Goal: Task Accomplishment & Management: Use online tool/utility

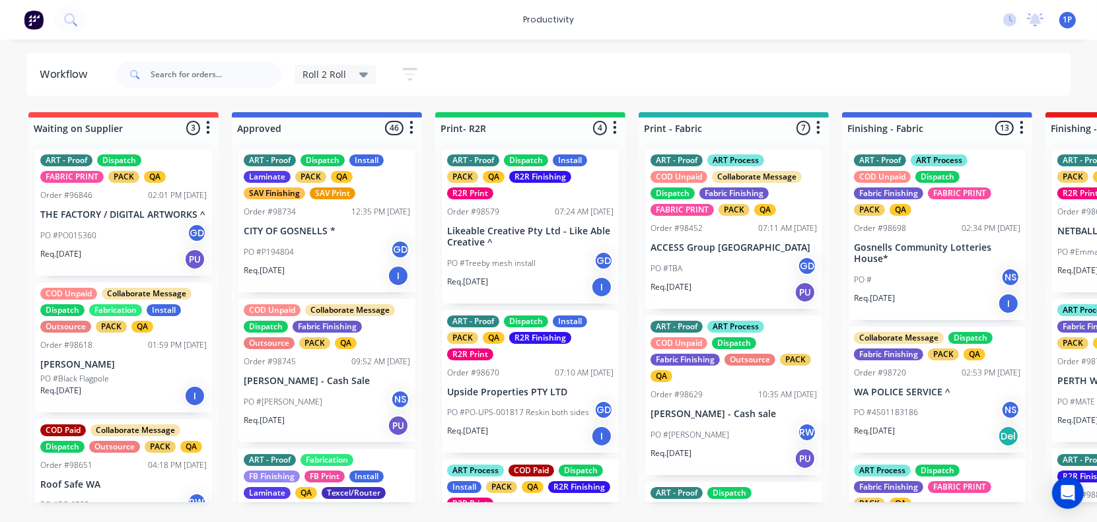
click at [345, 2] on div "productivity productivity Workflow Planner Delivery Scheduling Timesheets No ne…" at bounding box center [548, 20] width 1097 height 40
click at [205, 73] on input "text" at bounding box center [216, 74] width 131 height 26
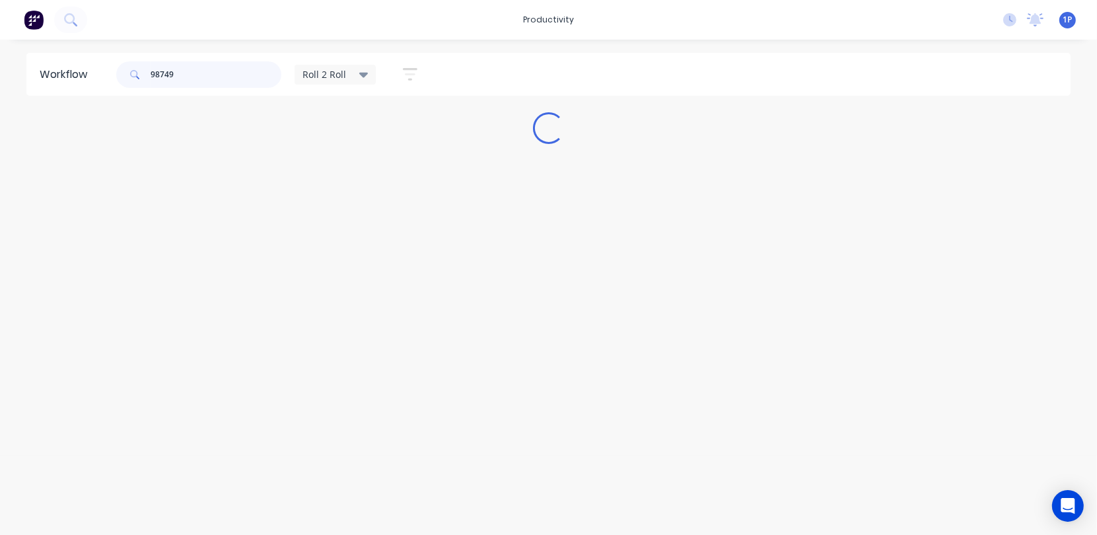
type input "98749"
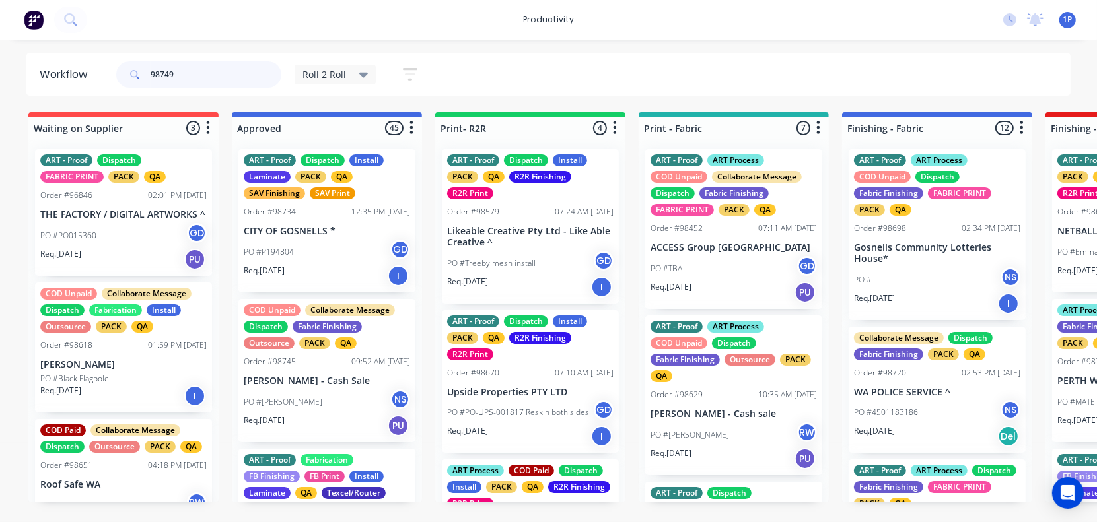
scroll to position [165, 0]
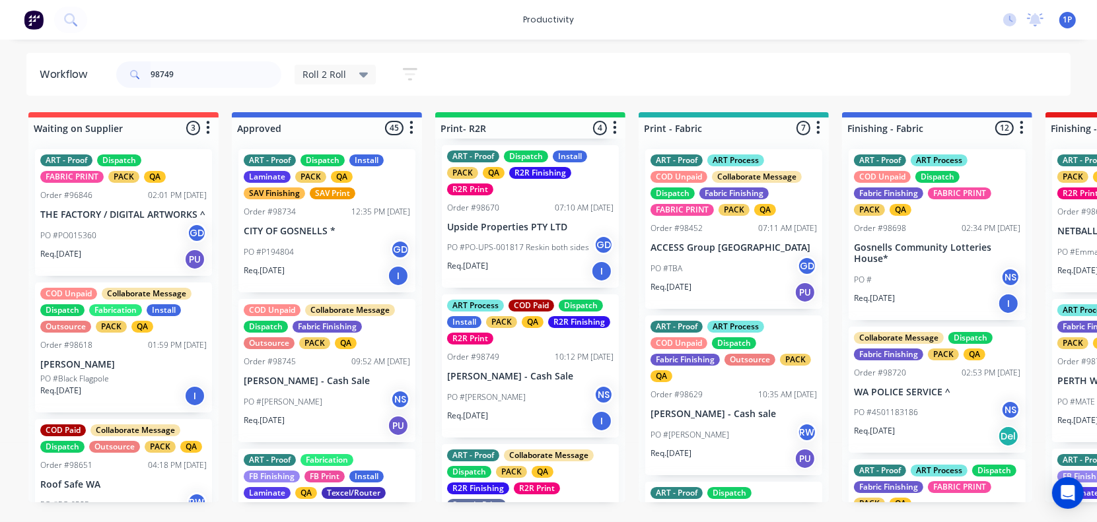
click at [542, 380] on p "[PERSON_NAME] - Cash Sale" at bounding box center [530, 376] width 166 height 11
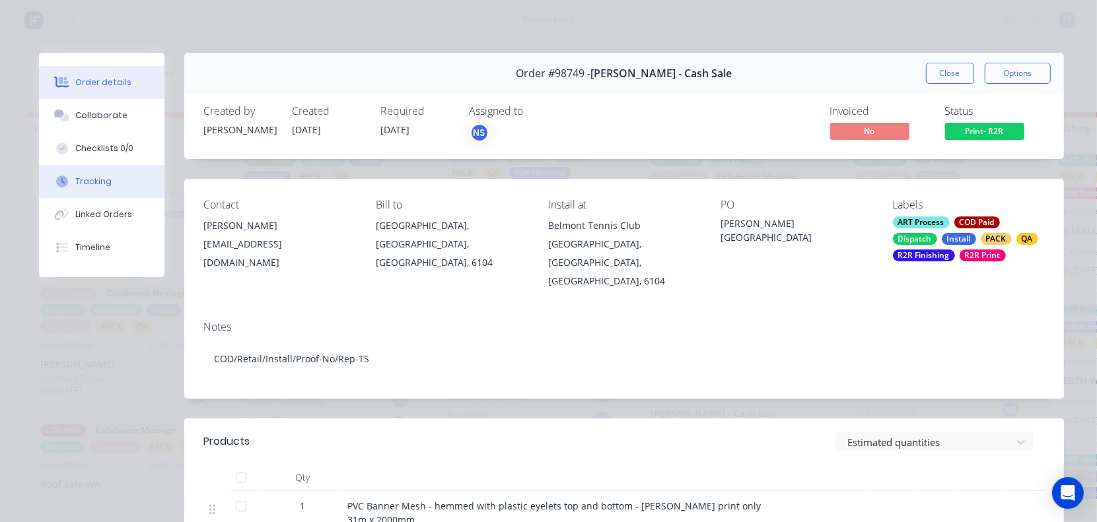
click at [75, 184] on div "Tracking" at bounding box center [93, 182] width 36 height 12
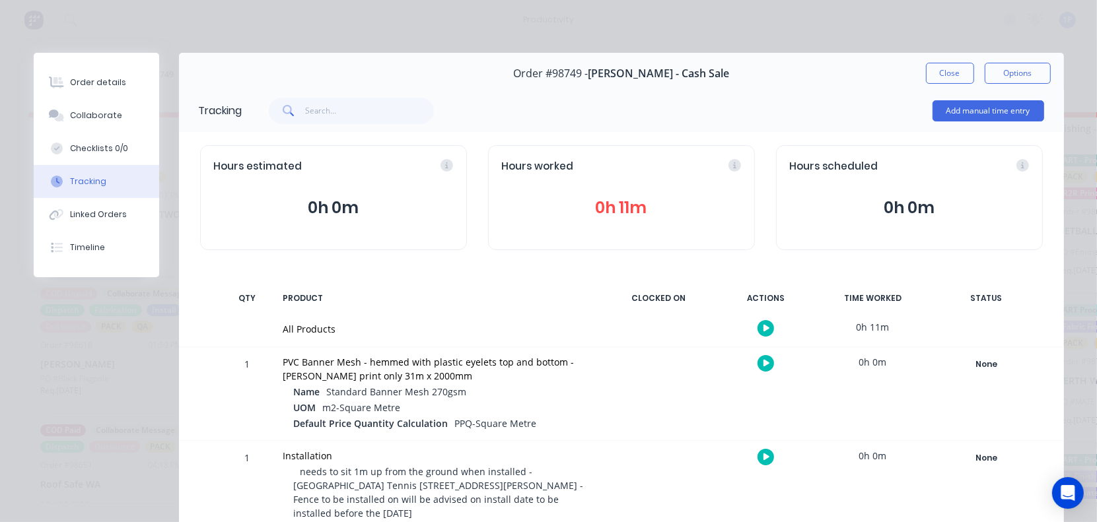
click at [764, 362] on icon "button" at bounding box center [767, 363] width 7 height 7
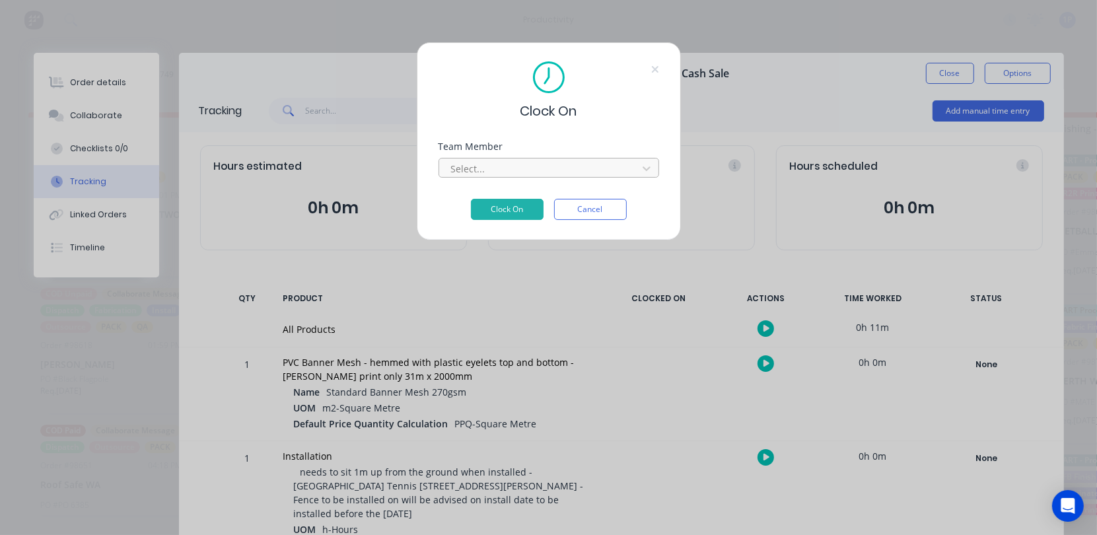
click at [490, 172] on div at bounding box center [540, 169] width 181 height 17
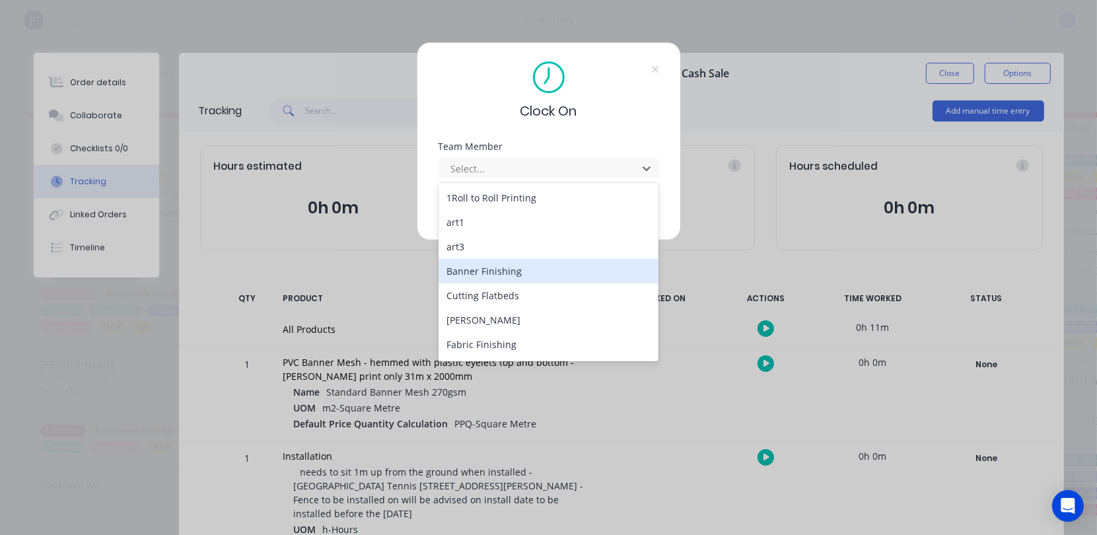
click at [568, 272] on div "Banner Finishing" at bounding box center [549, 271] width 221 height 24
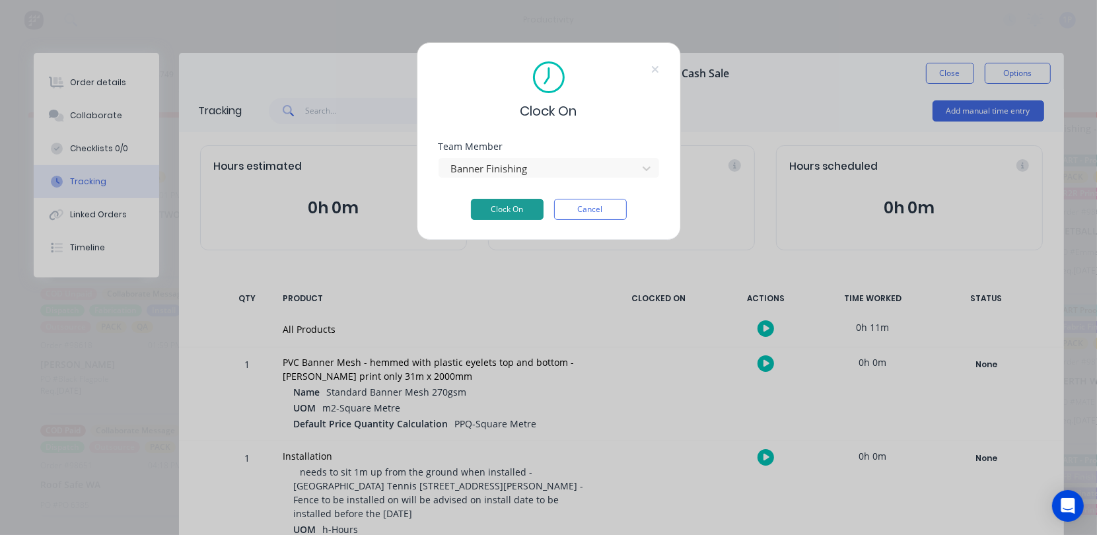
click at [516, 211] on button "Clock On" at bounding box center [507, 209] width 73 height 21
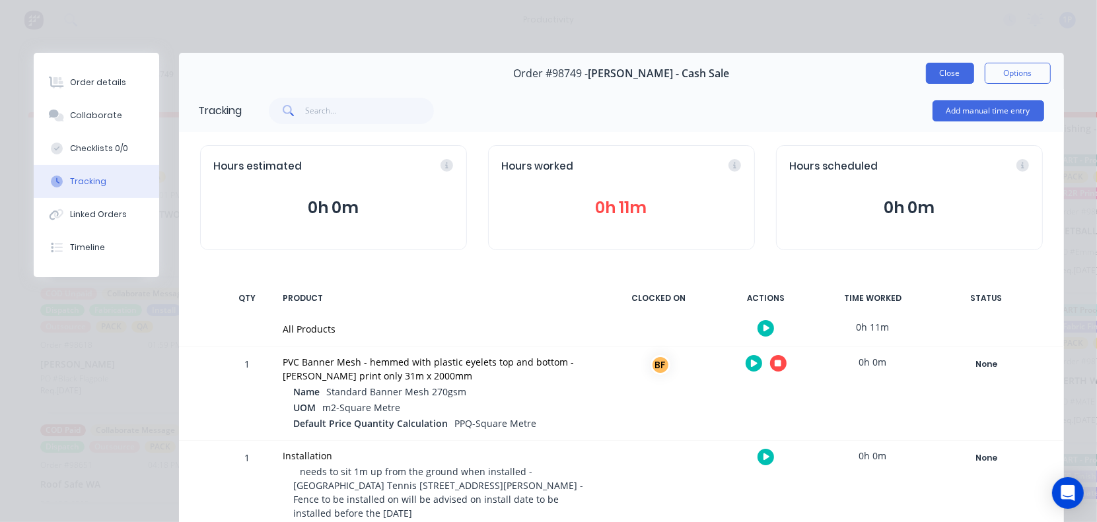
click at [939, 71] on button "Close" at bounding box center [950, 73] width 48 height 21
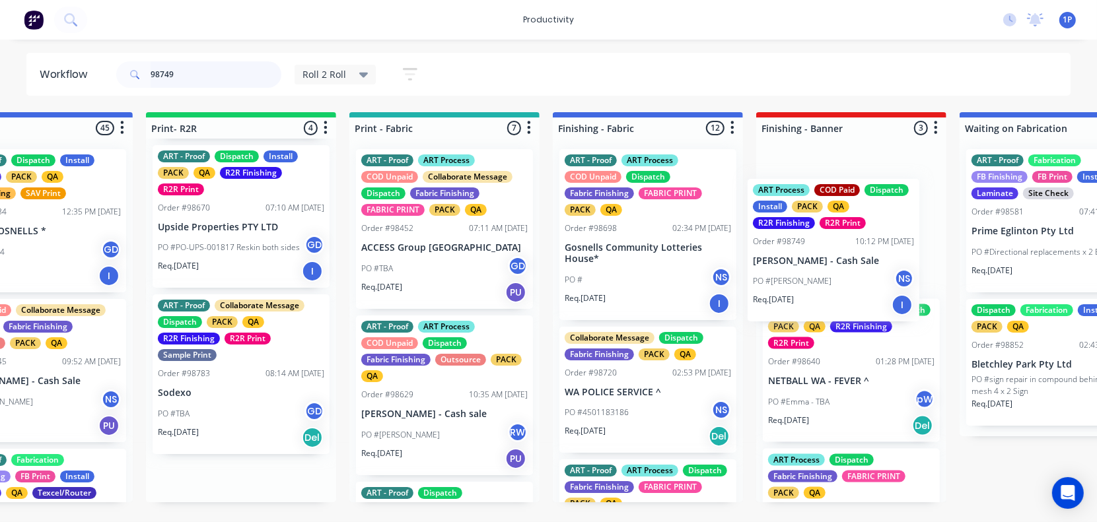
drag, startPoint x: 529, startPoint y: 400, endPoint x: 849, endPoint y: 284, distance: 340.6
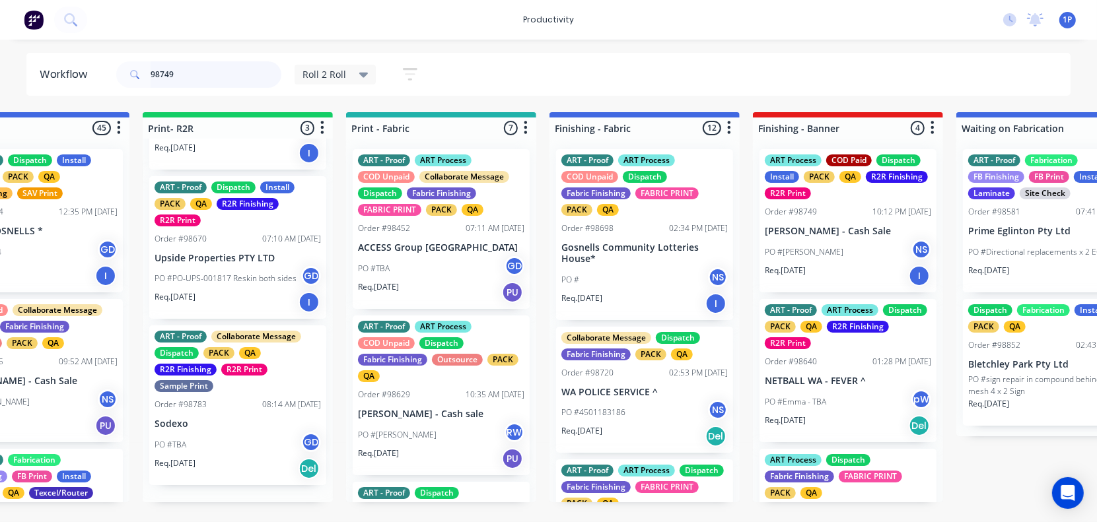
scroll to position [114, 0]
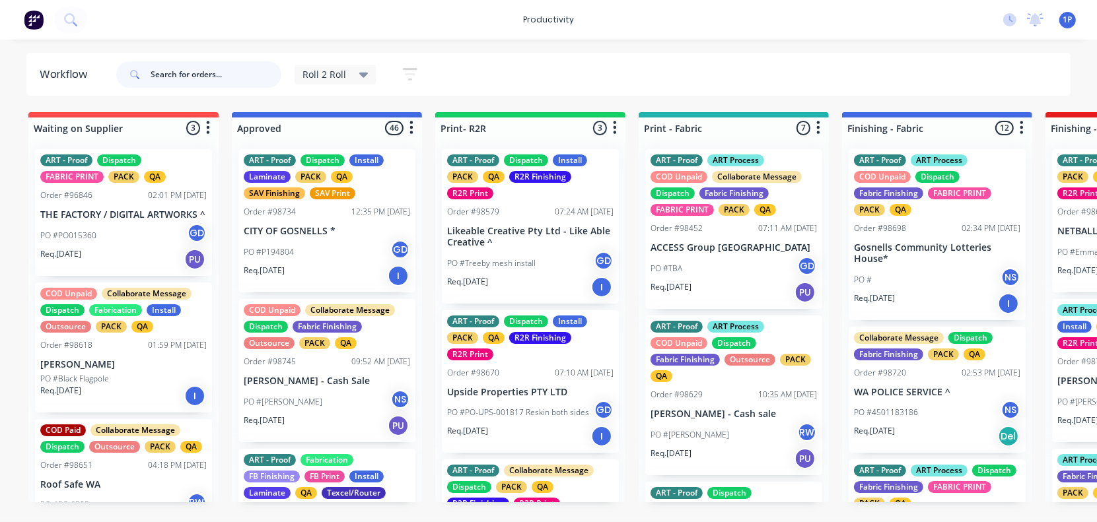
click at [219, 77] on input "text" at bounding box center [216, 74] width 131 height 26
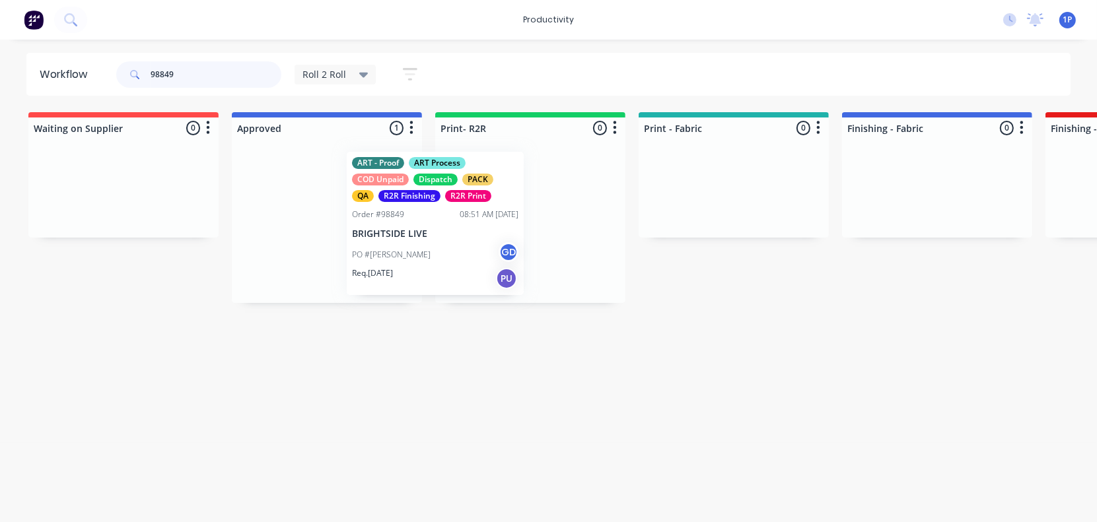
drag, startPoint x: 352, startPoint y: 198, endPoint x: 464, endPoint y: 203, distance: 111.7
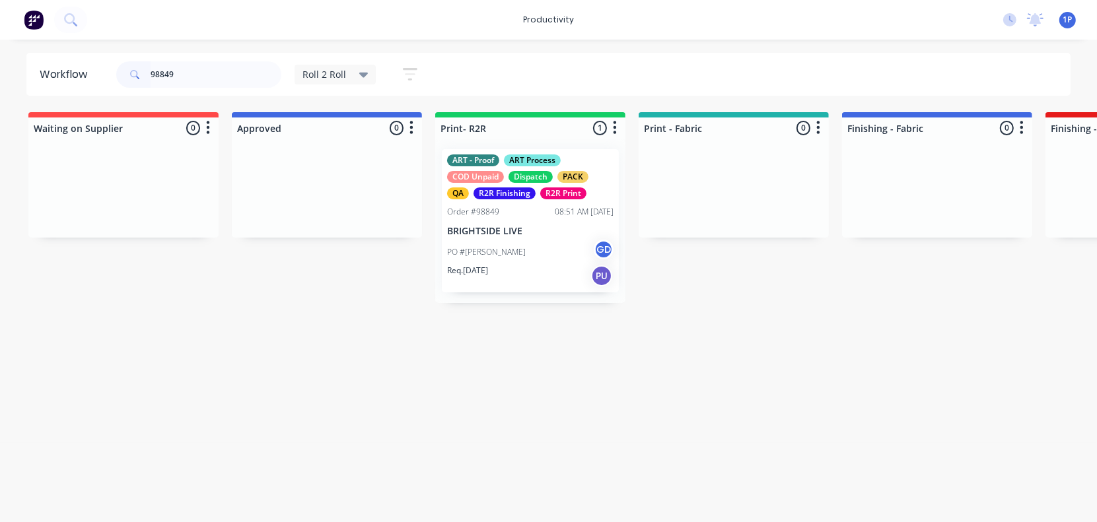
click at [522, 229] on p "BRIGHTSIDE LIVE" at bounding box center [530, 231] width 166 height 11
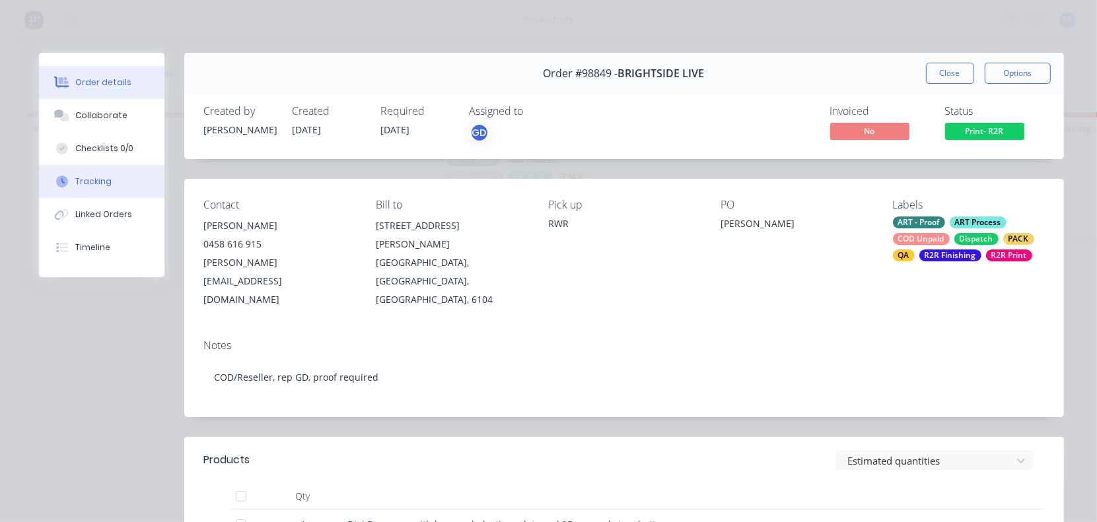
click at [118, 174] on button "Tracking" at bounding box center [101, 181] width 125 height 33
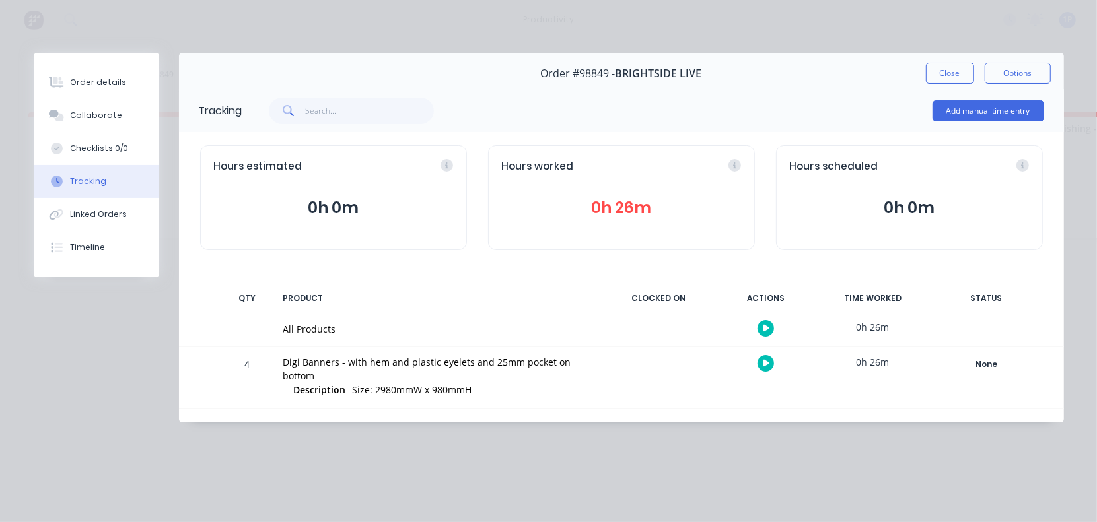
click at [760, 361] on button "button" at bounding box center [766, 363] width 17 height 17
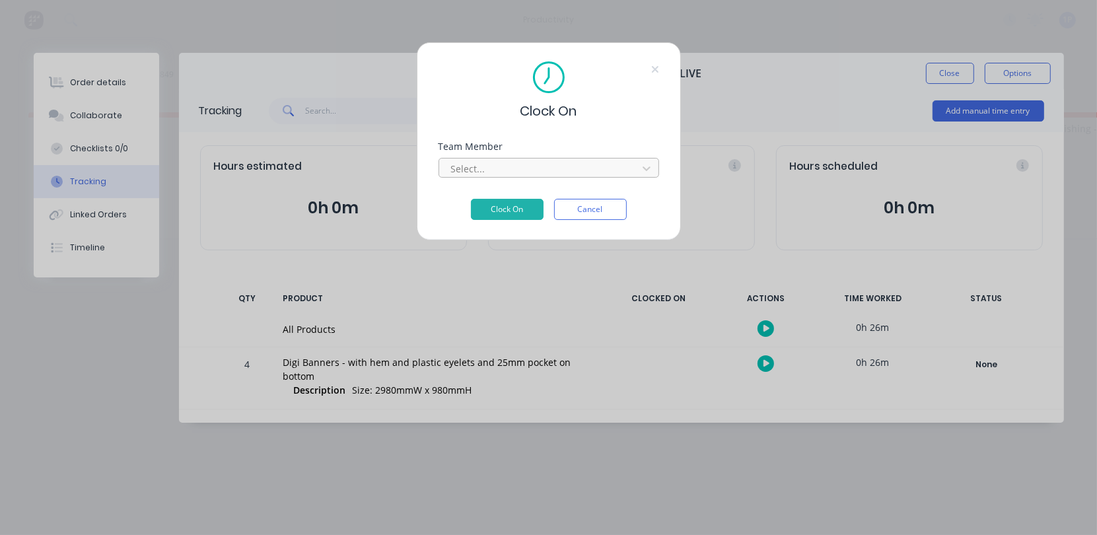
drag, startPoint x: 578, startPoint y: 163, endPoint x: 517, endPoint y: 176, distance: 62.7
click at [576, 162] on div at bounding box center [540, 169] width 181 height 17
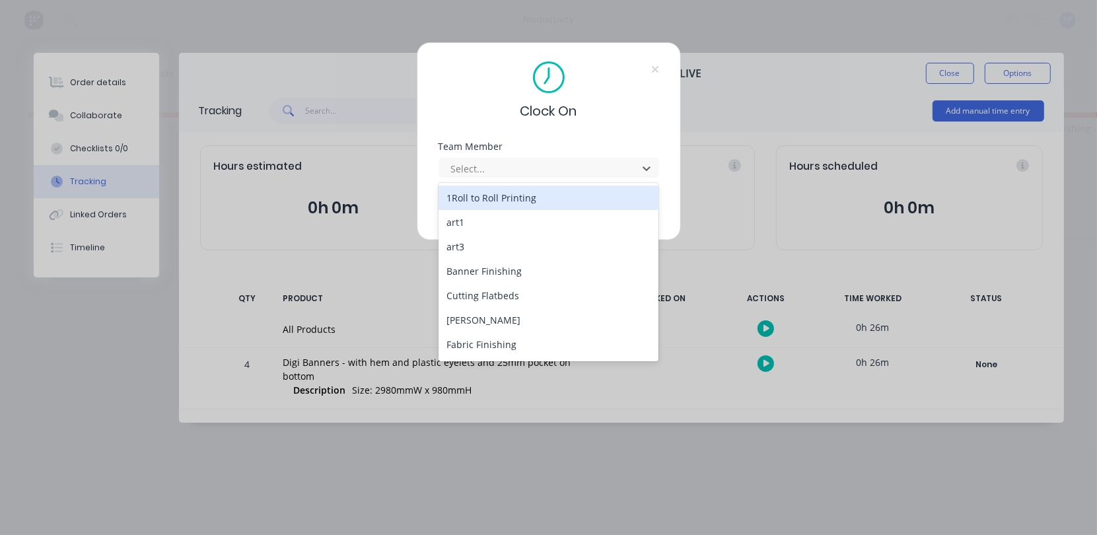
click at [456, 196] on div "1Roll to Roll Printing" at bounding box center [549, 198] width 221 height 24
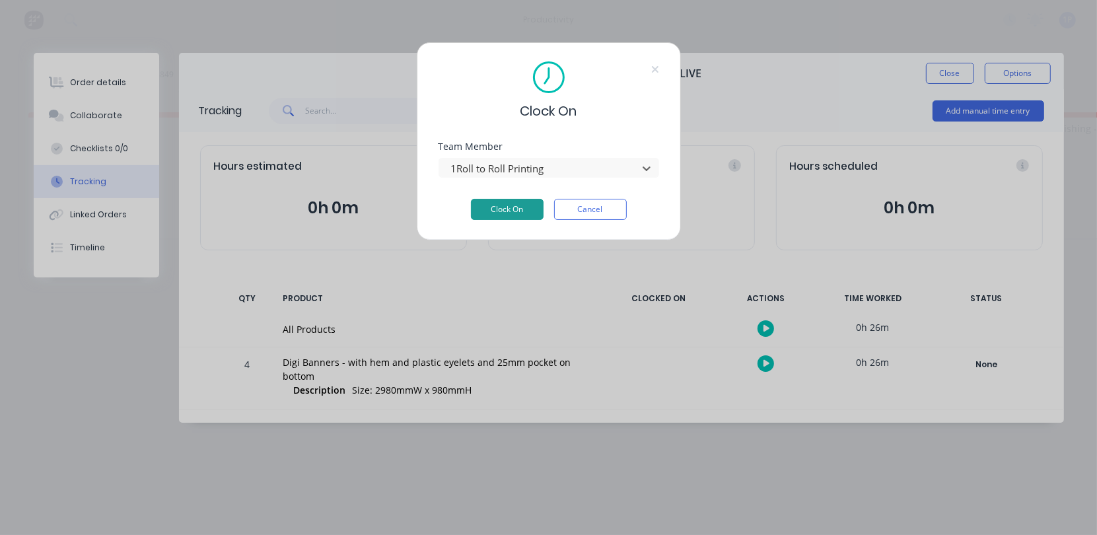
click at [518, 210] on button "Clock On" at bounding box center [507, 209] width 73 height 21
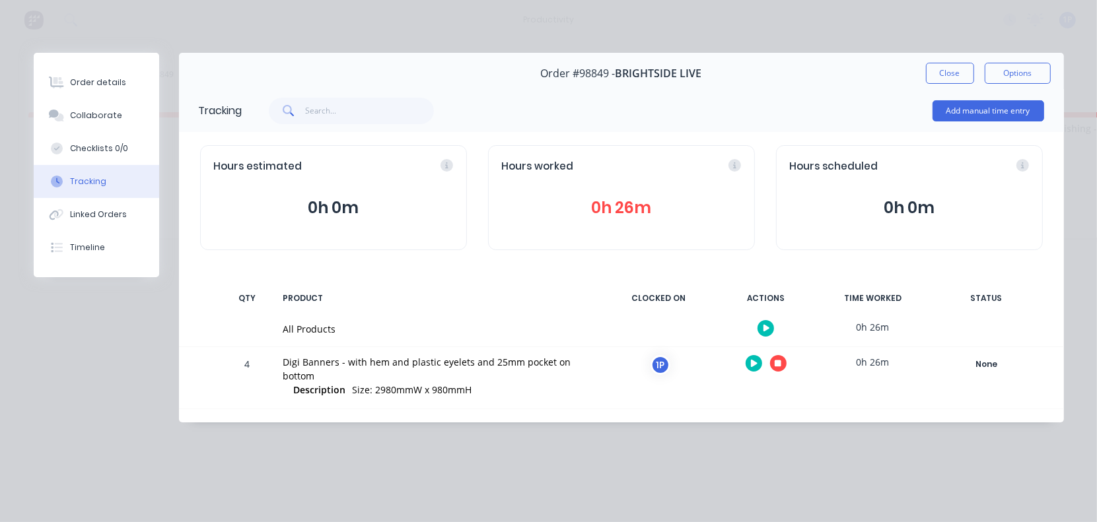
click at [777, 369] on button "button" at bounding box center [778, 363] width 17 height 17
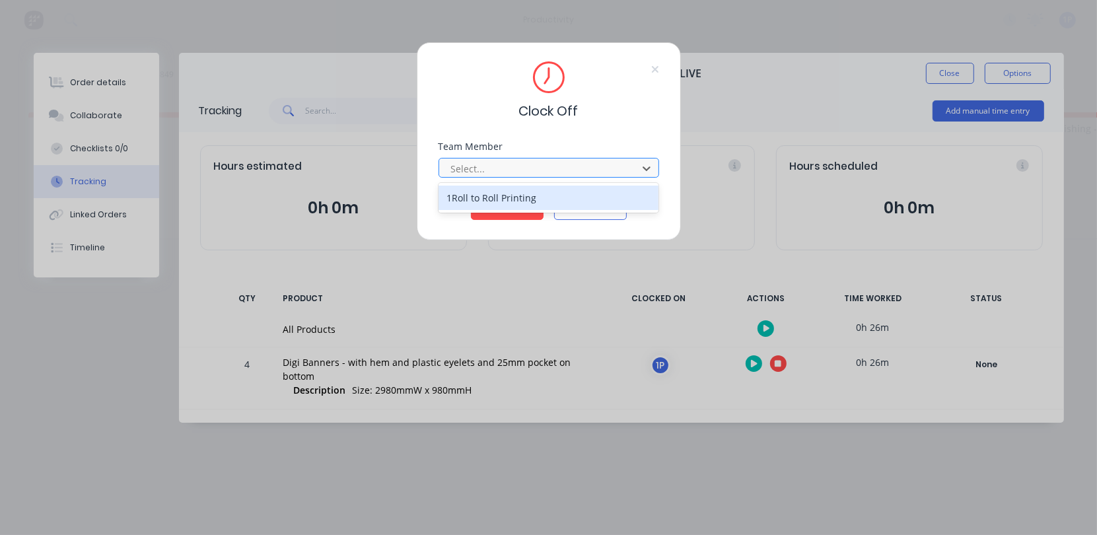
click at [490, 174] on div at bounding box center [540, 169] width 181 height 17
click at [489, 201] on div "1Roll to Roll Printing" at bounding box center [549, 198] width 221 height 24
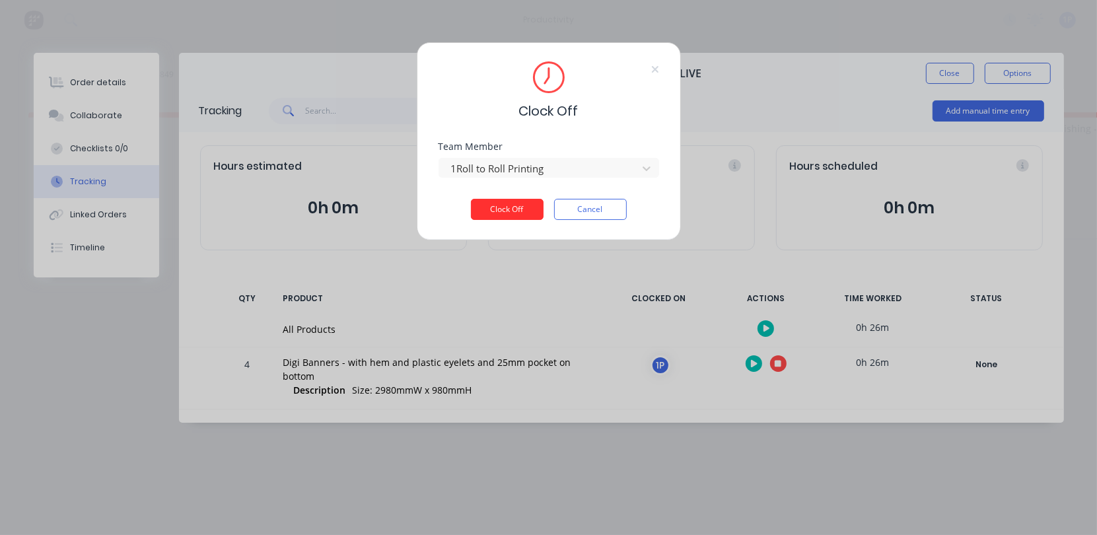
click at [489, 213] on button "Clock Off" at bounding box center [507, 209] width 73 height 21
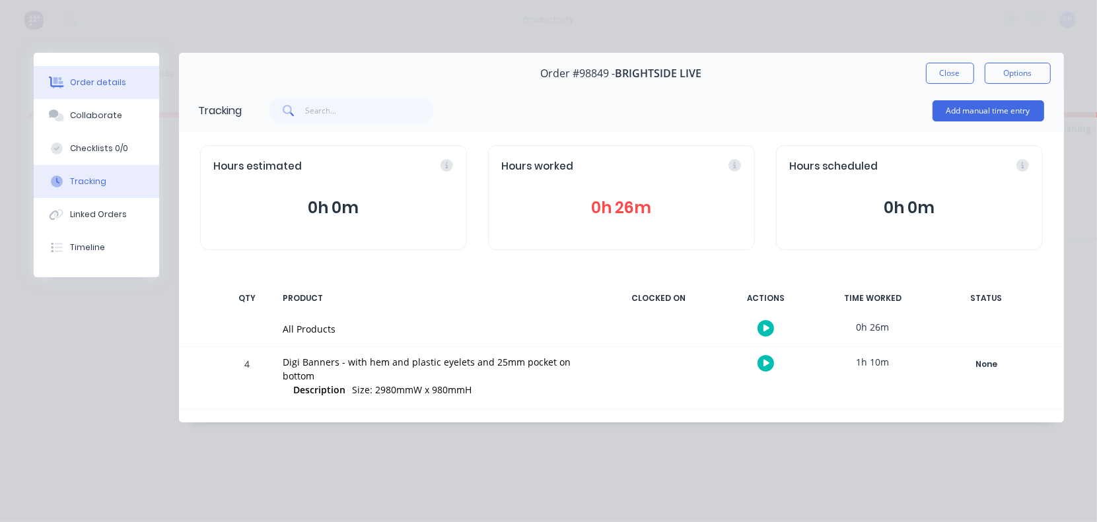
click at [106, 87] on div "Order details" at bounding box center [98, 83] width 56 height 12
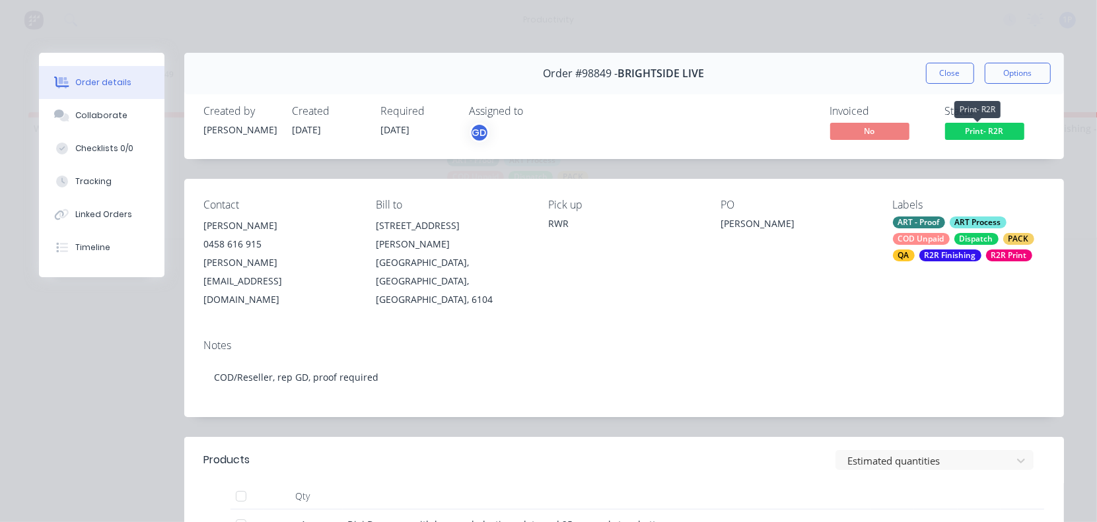
click at [1004, 130] on span "Print- R2R" at bounding box center [984, 131] width 79 height 17
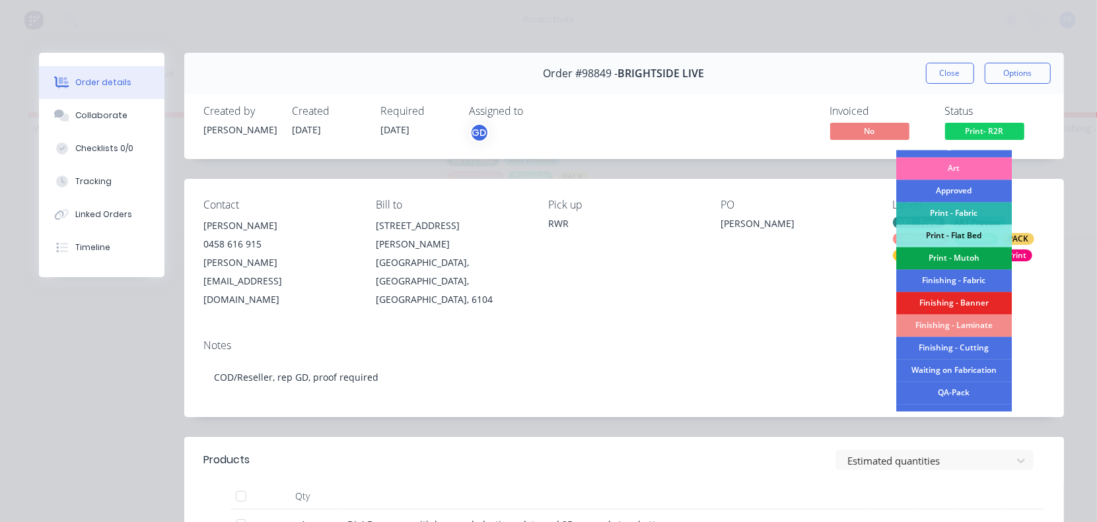
scroll to position [165, 0]
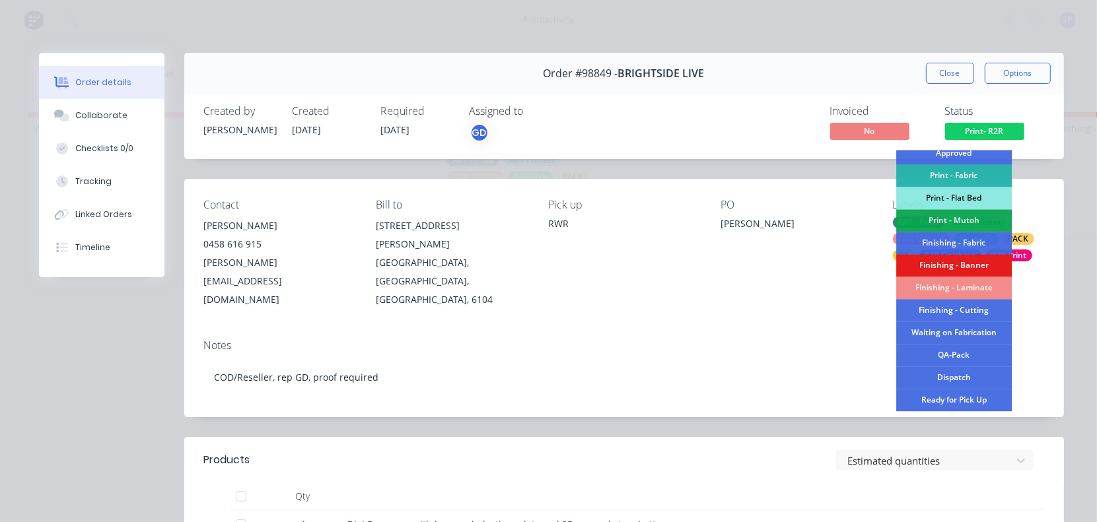
click at [949, 266] on div "Finishing - Banner" at bounding box center [954, 266] width 116 height 22
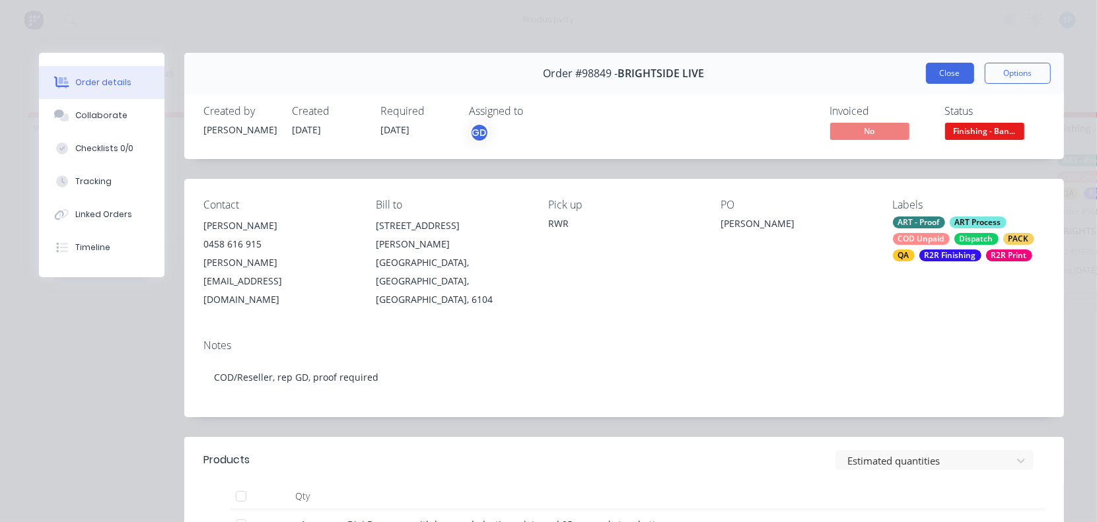
click at [939, 75] on button "Close" at bounding box center [950, 73] width 48 height 21
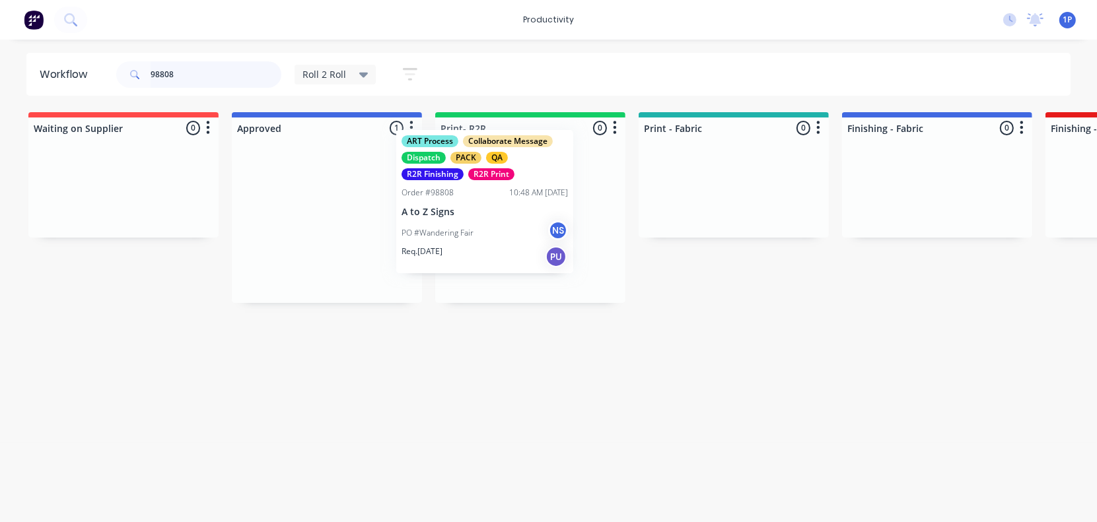
drag, startPoint x: 319, startPoint y: 244, endPoint x: 486, endPoint y: 226, distance: 168.1
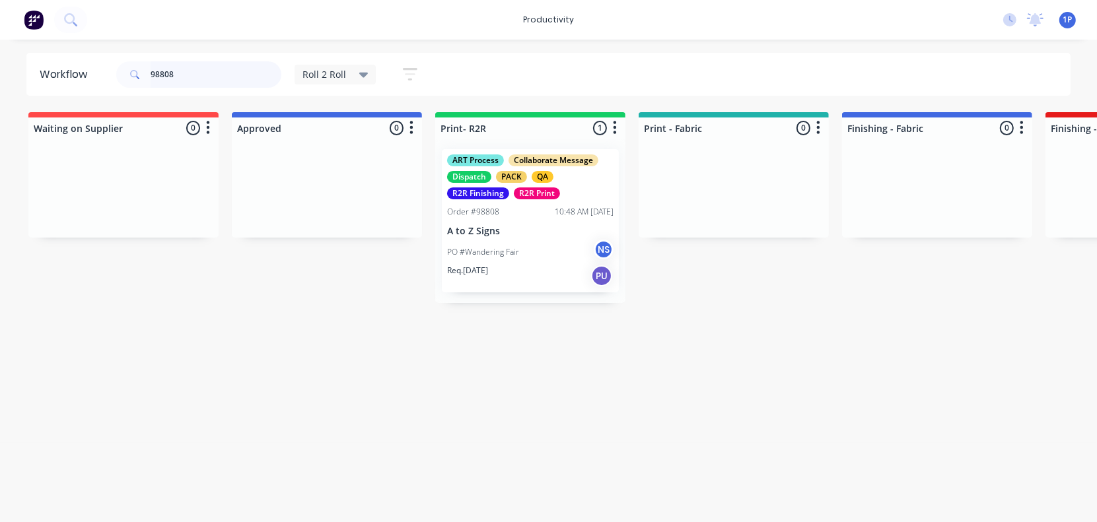
type input "98808"
click at [504, 253] on p "PO #Wandering Fair" at bounding box center [483, 252] width 72 height 12
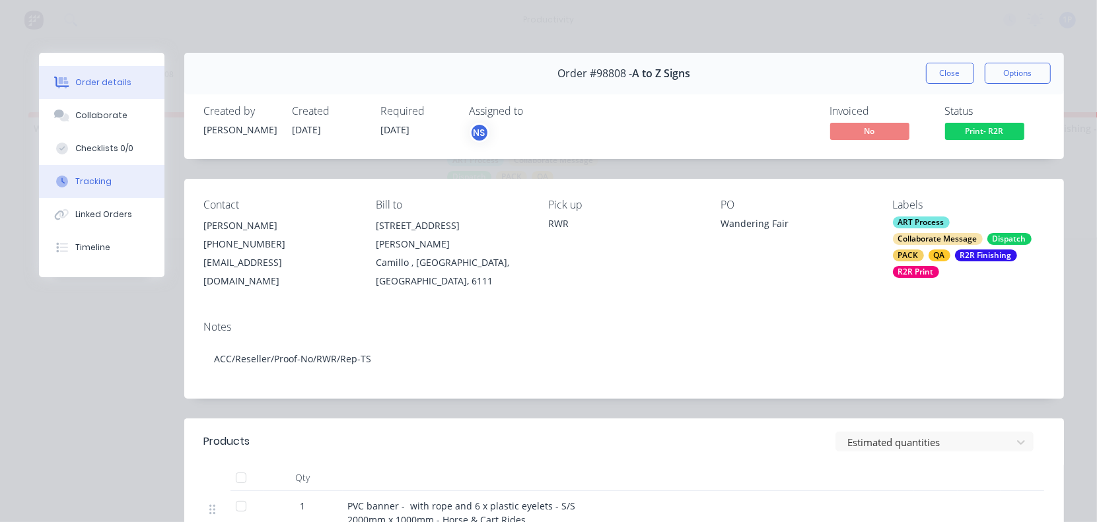
click at [116, 178] on button "Tracking" at bounding box center [101, 181] width 125 height 33
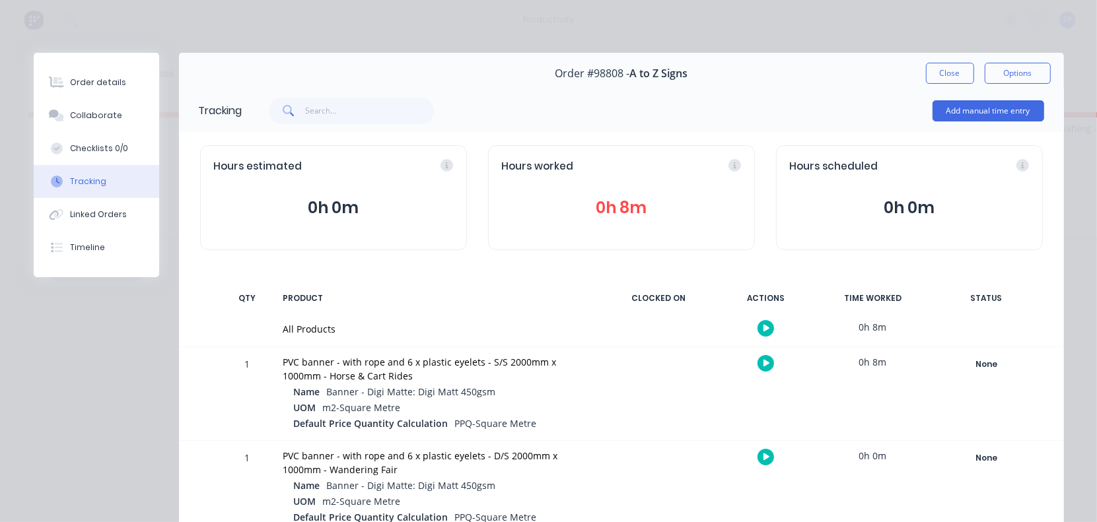
click at [764, 360] on icon "button" at bounding box center [767, 363] width 7 height 9
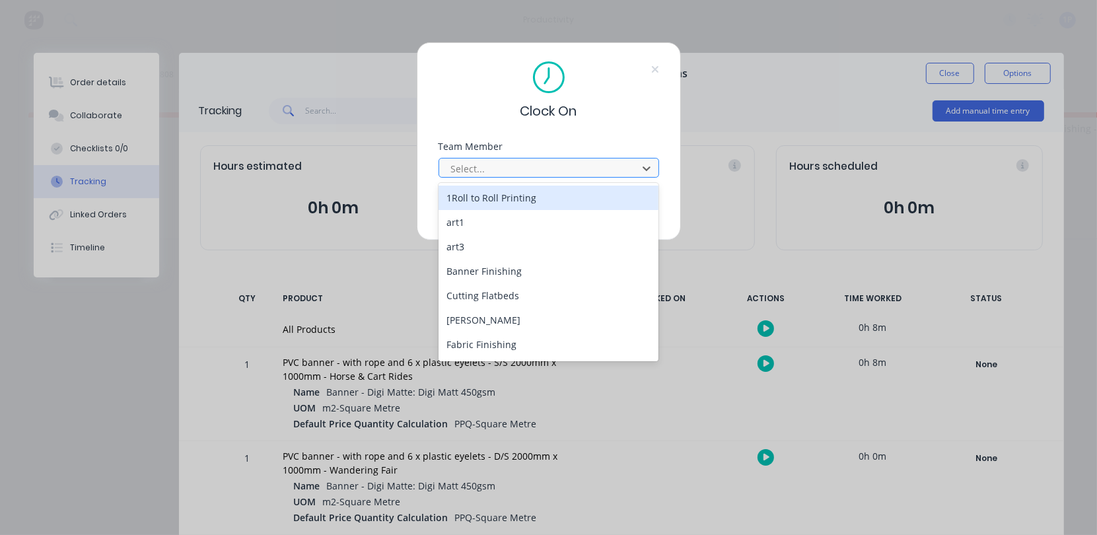
click at [507, 170] on div at bounding box center [540, 169] width 181 height 17
click at [482, 200] on div "1Roll to Roll Printing" at bounding box center [549, 198] width 221 height 24
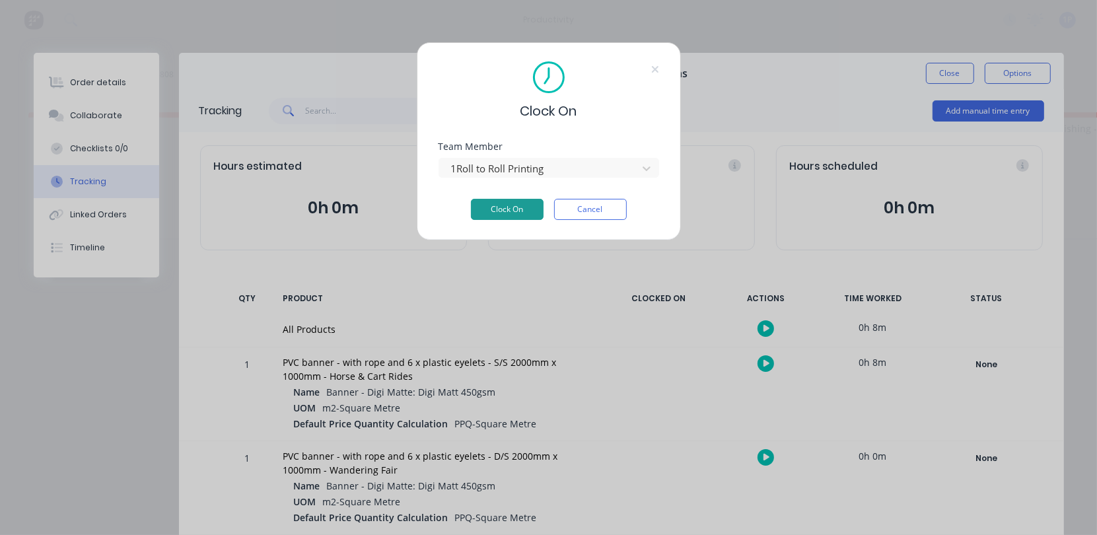
click at [480, 212] on button "Clock On" at bounding box center [507, 209] width 73 height 21
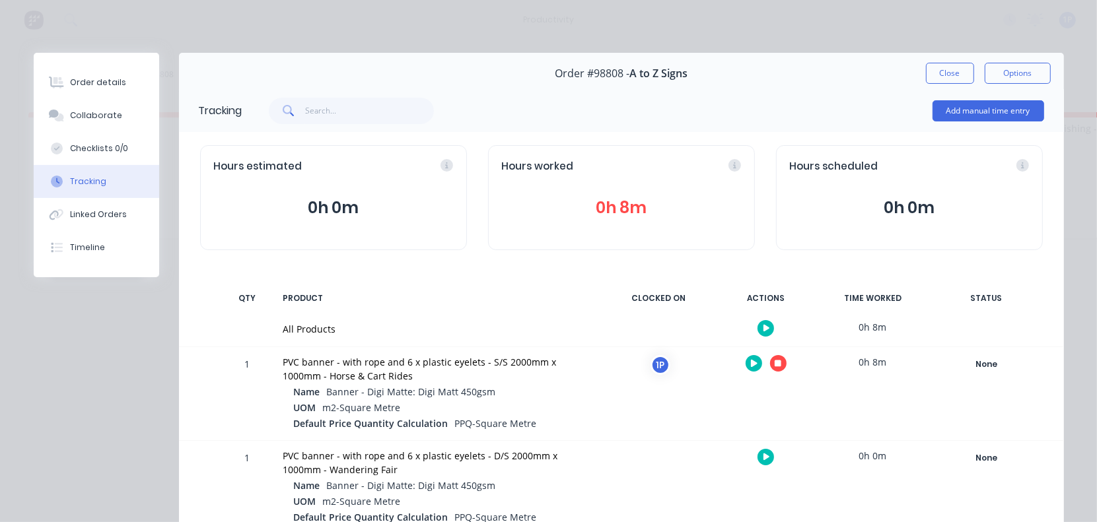
click at [770, 368] on button "button" at bounding box center [778, 363] width 17 height 17
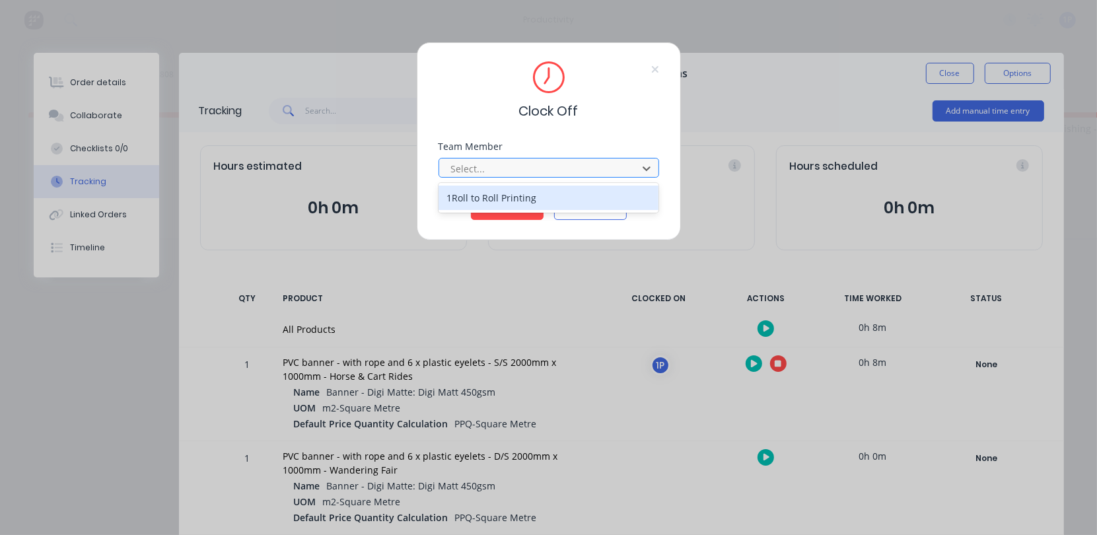
click at [464, 162] on div at bounding box center [540, 169] width 181 height 17
click at [469, 197] on div "1Roll to Roll Printing" at bounding box center [549, 198] width 221 height 24
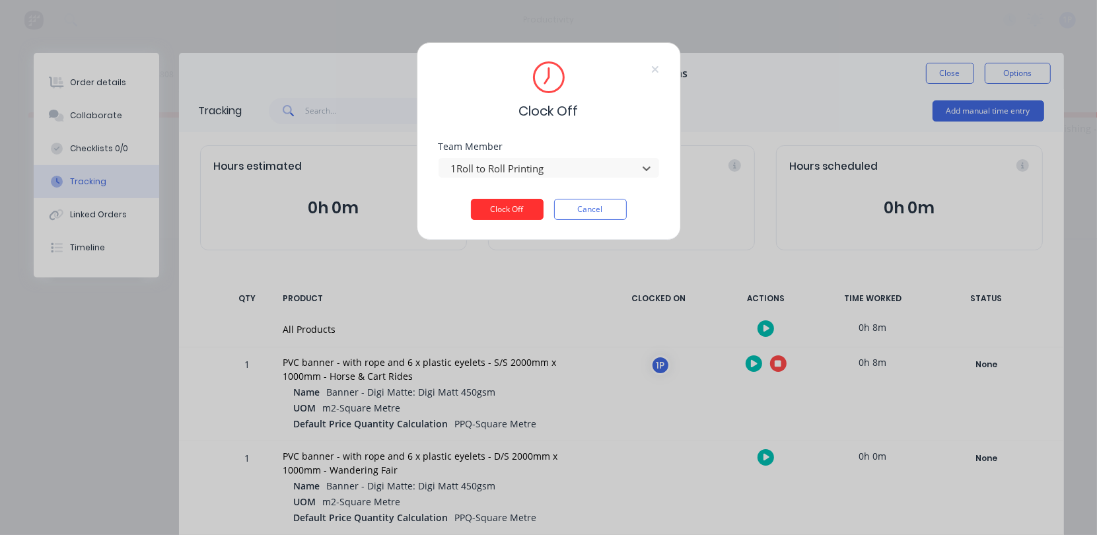
click at [480, 205] on button "Clock Off" at bounding box center [507, 209] width 73 height 21
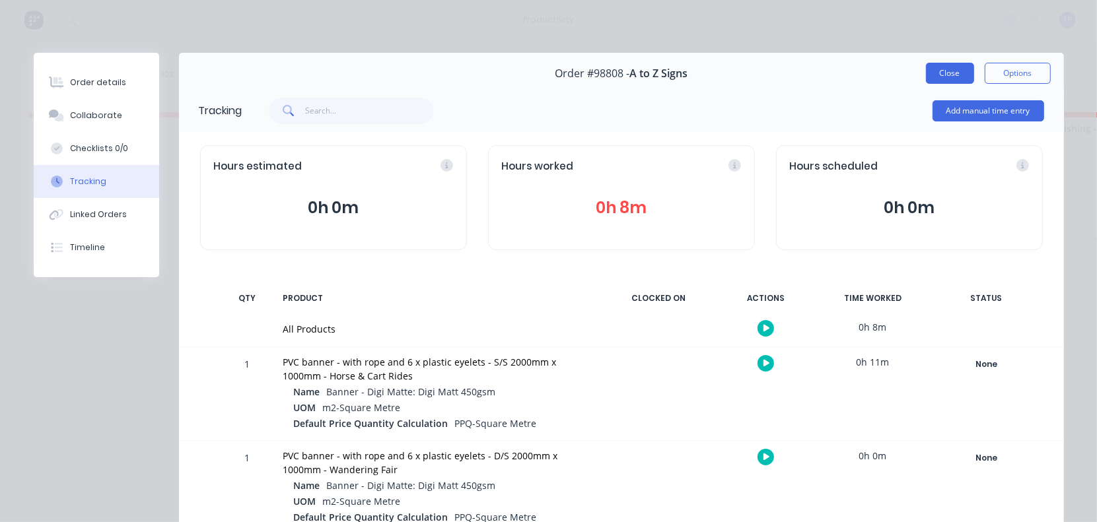
click at [949, 74] on button "Close" at bounding box center [950, 73] width 48 height 21
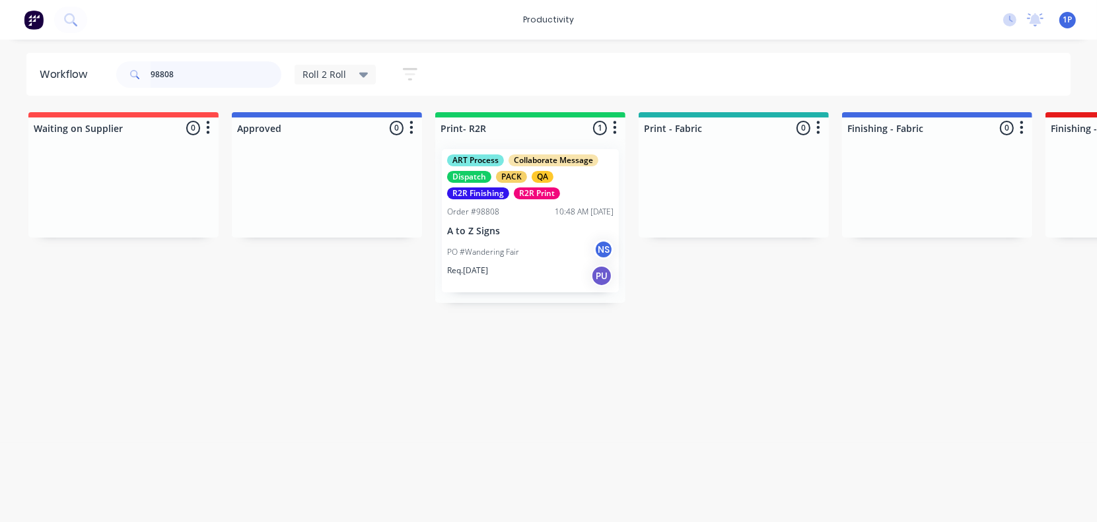
drag, startPoint x: 220, startPoint y: 71, endPoint x: 125, endPoint y: 90, distance: 96.5
click at [125, 90] on div "98808" at bounding box center [198, 75] width 165 height 40
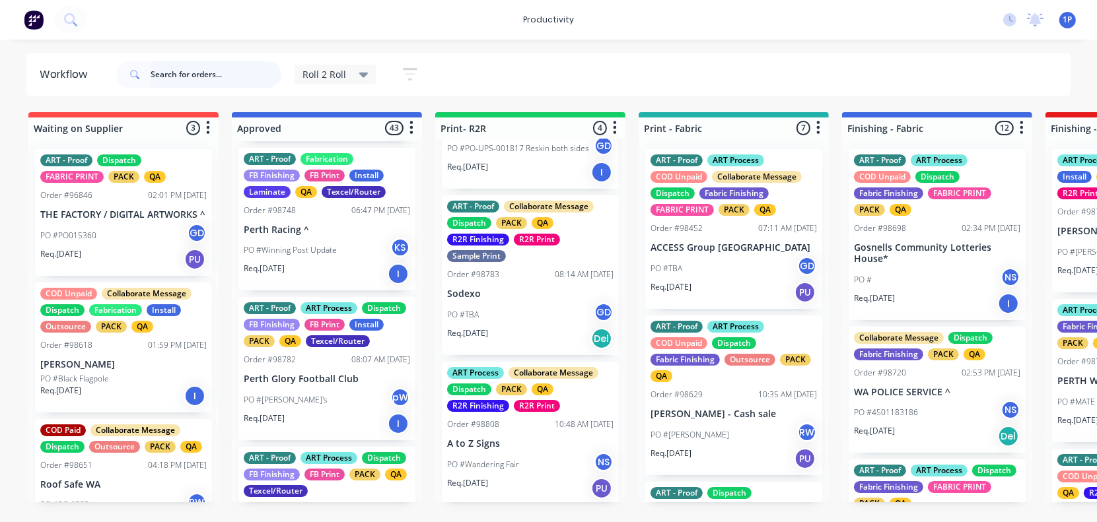
scroll to position [330, 0]
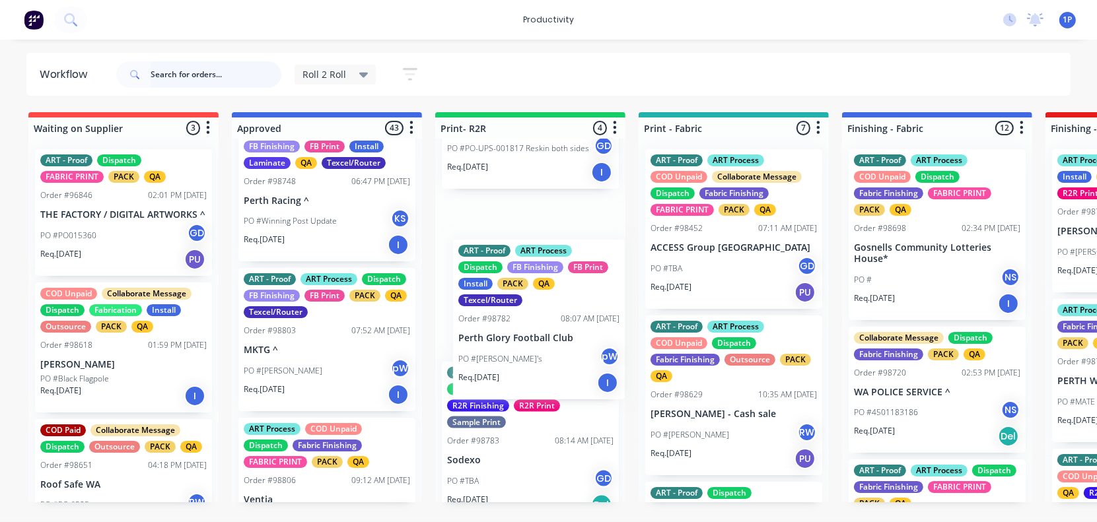
drag, startPoint x: 304, startPoint y: 375, endPoint x: 529, endPoint y: 347, distance: 226.9
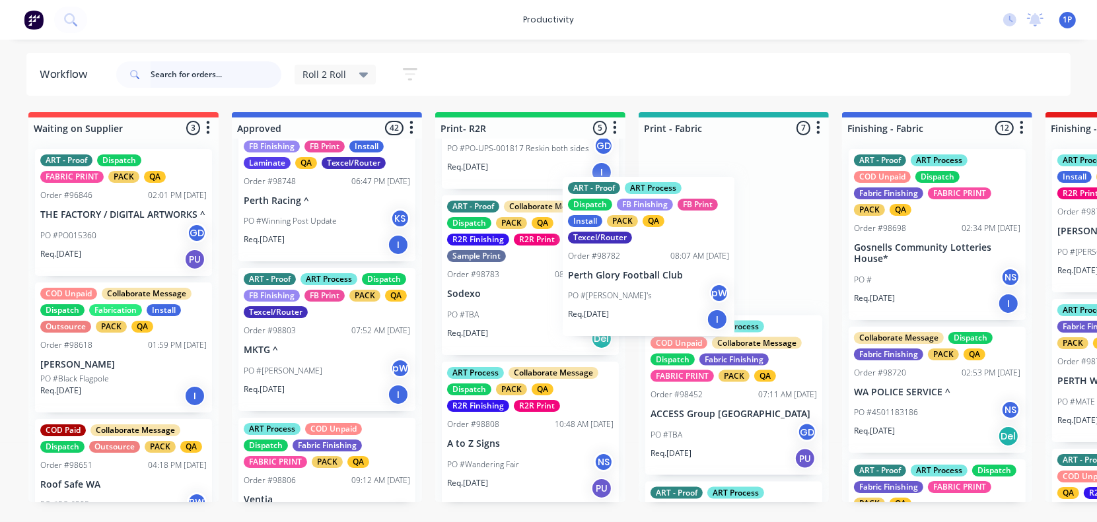
drag, startPoint x: 510, startPoint y: 298, endPoint x: 676, endPoint y: 275, distance: 167.3
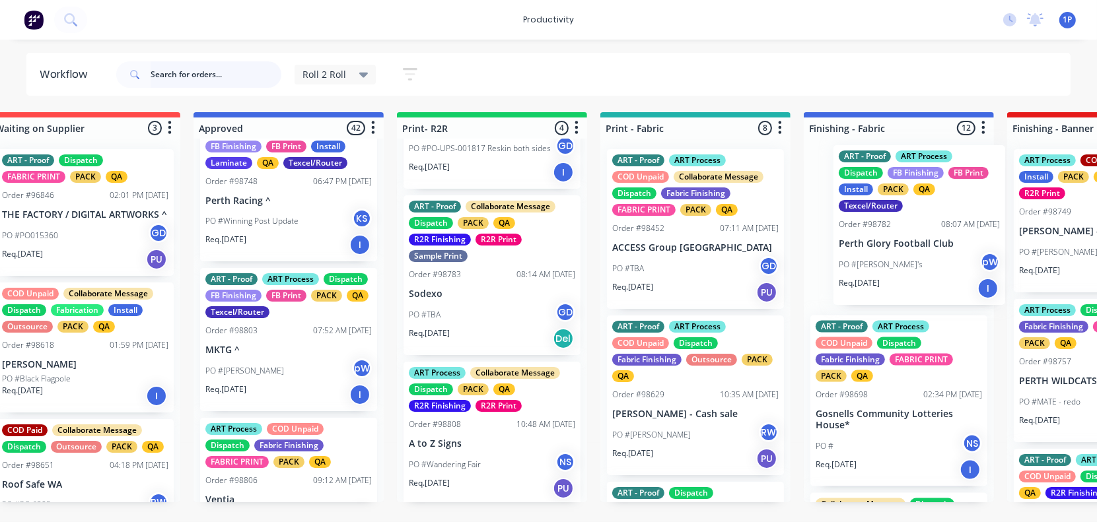
drag, startPoint x: 804, startPoint y: 252, endPoint x: 910, endPoint y: 249, distance: 105.7
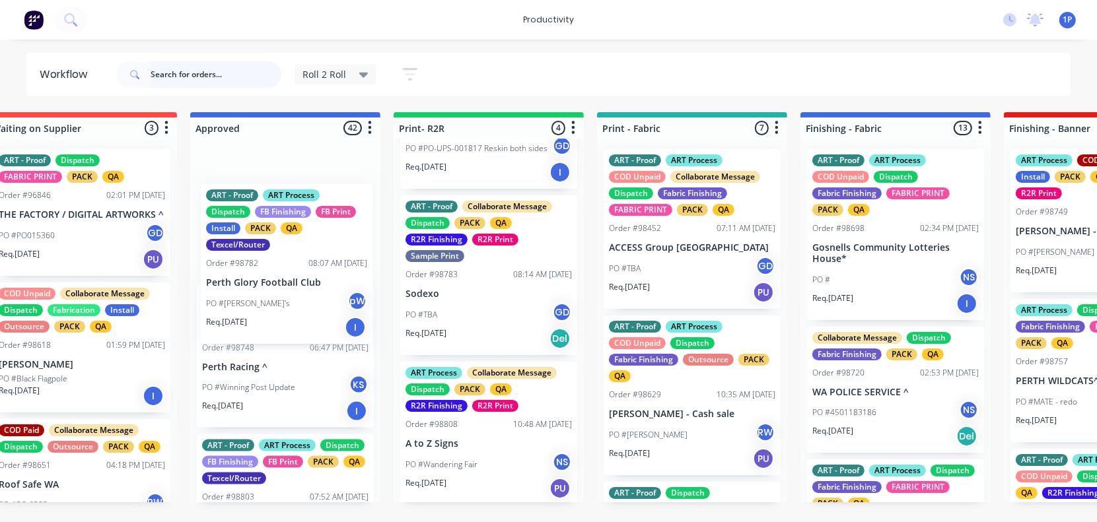
drag, startPoint x: 867, startPoint y: 246, endPoint x: 236, endPoint y: 279, distance: 631.6
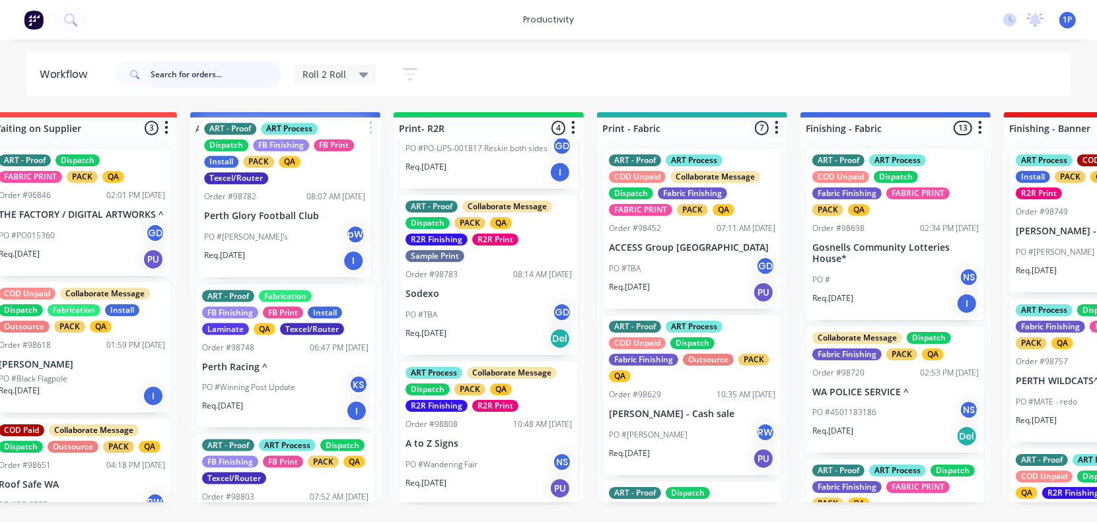
scroll to position [0, 40]
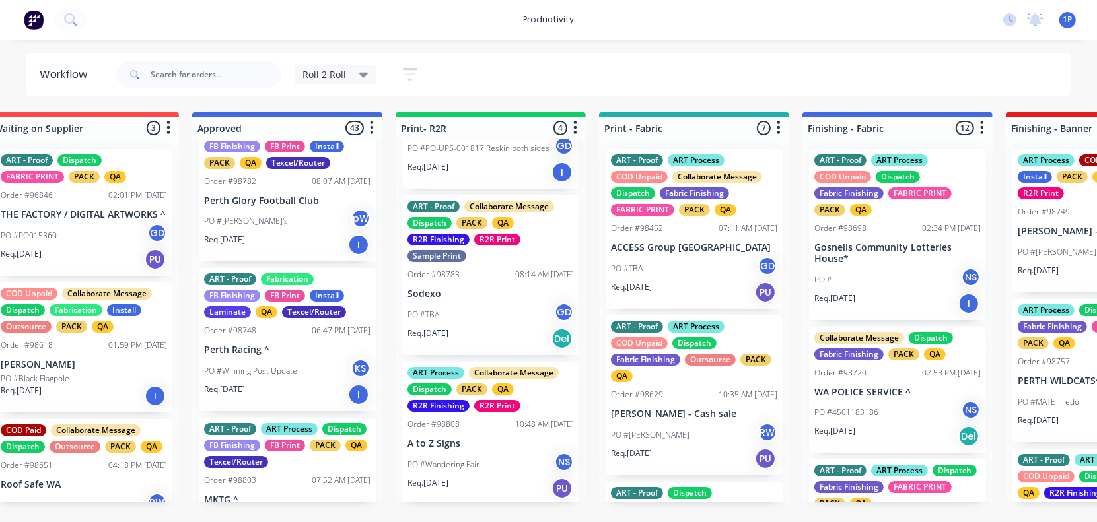
click at [262, 207] on p "Perth Glory Football Club" at bounding box center [287, 201] width 166 height 11
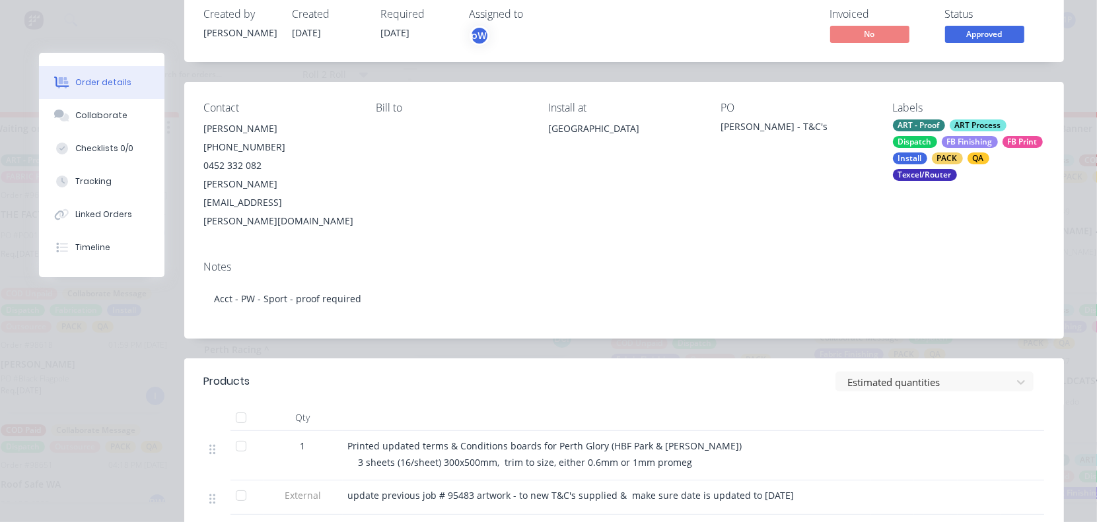
scroll to position [0, 0]
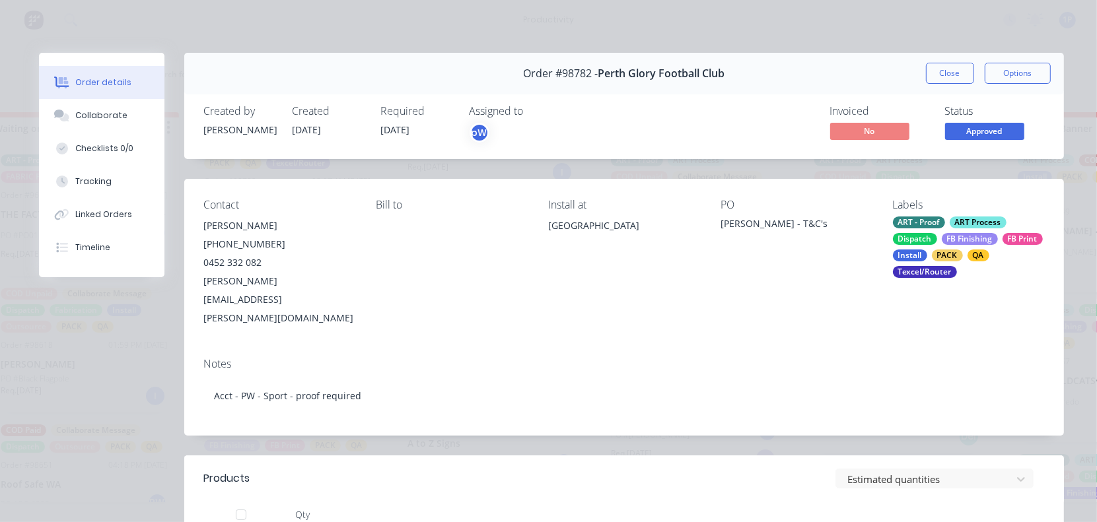
click at [963, 134] on span "Approved" at bounding box center [984, 131] width 79 height 17
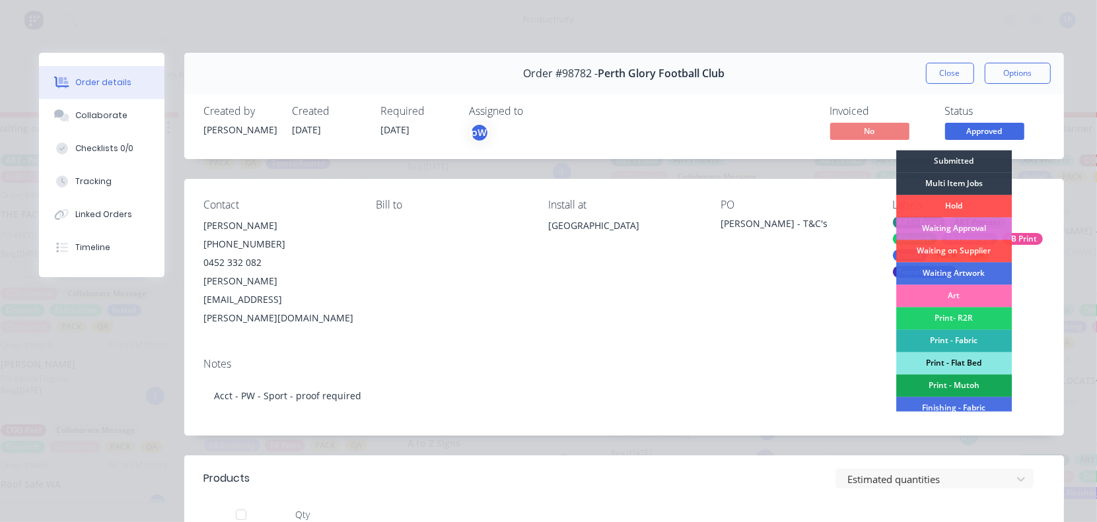
click at [945, 361] on div "Print - Flat Bed" at bounding box center [954, 364] width 116 height 22
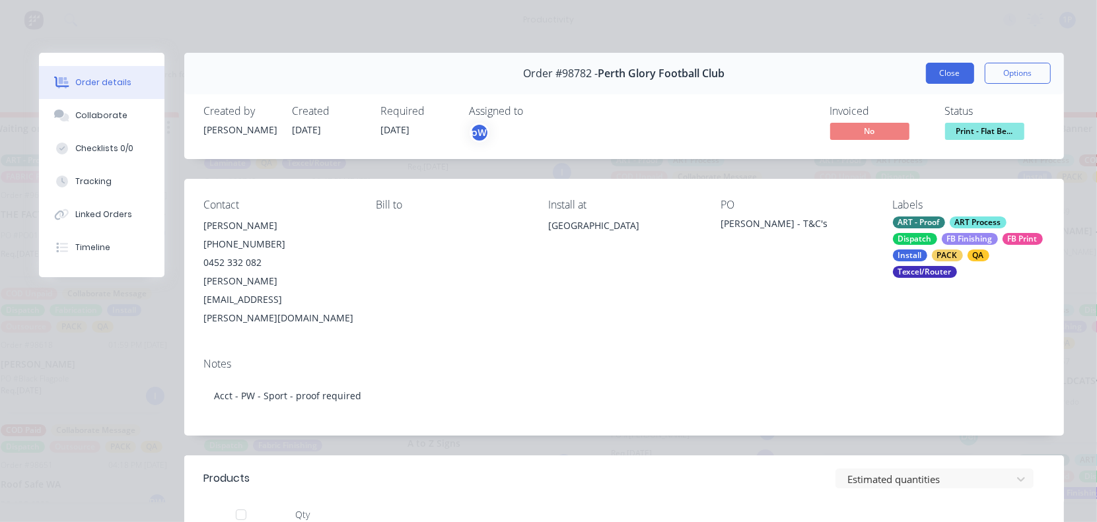
click at [936, 79] on button "Close" at bounding box center [950, 73] width 48 height 21
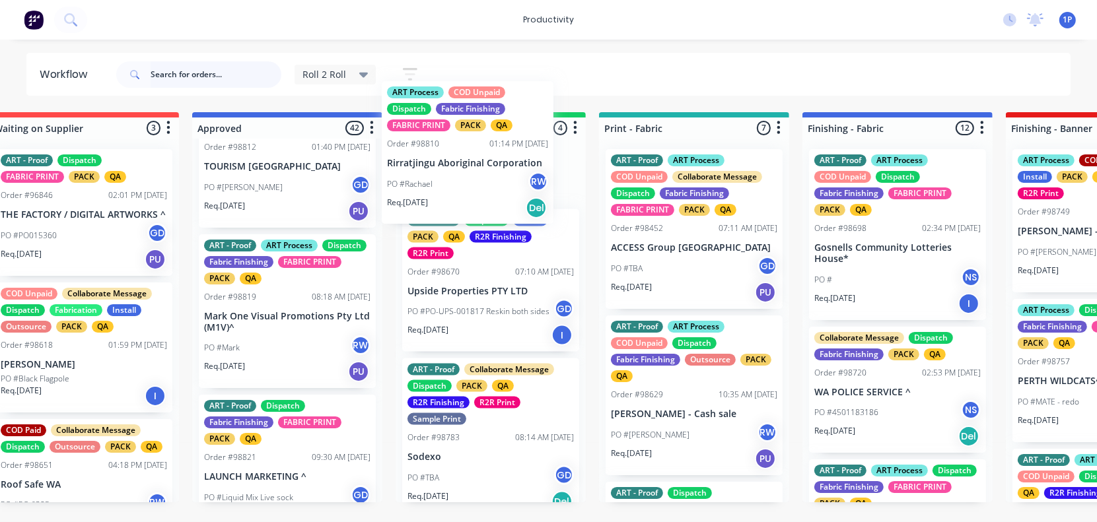
scroll to position [249, 0]
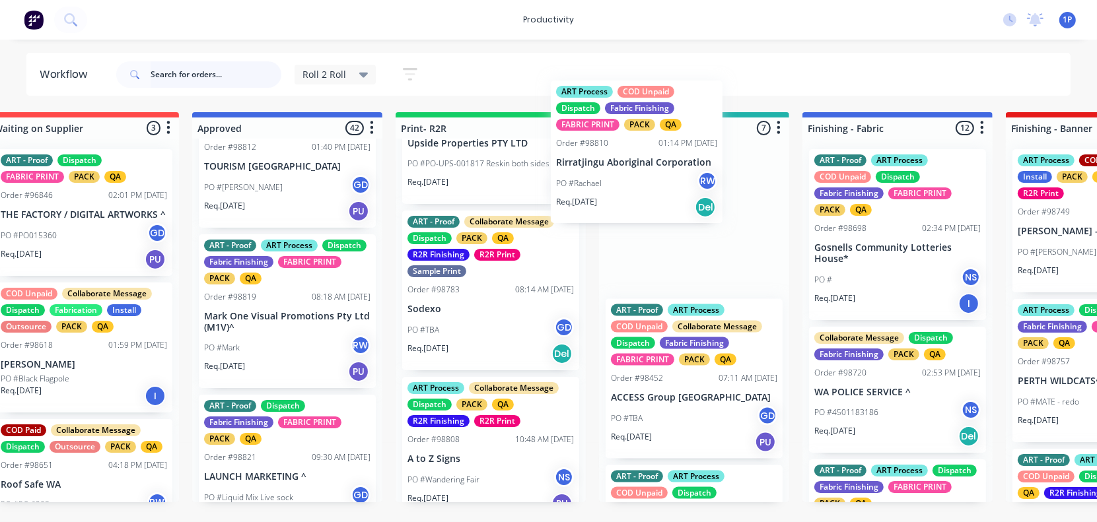
drag, startPoint x: 274, startPoint y: 173, endPoint x: 659, endPoint y: 188, distance: 384.7
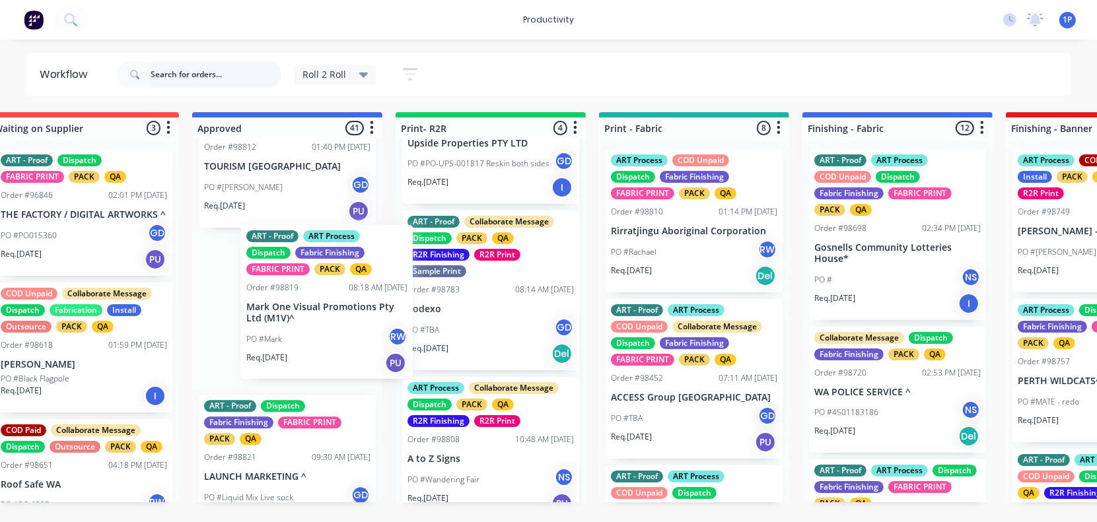
scroll to position [0, 38]
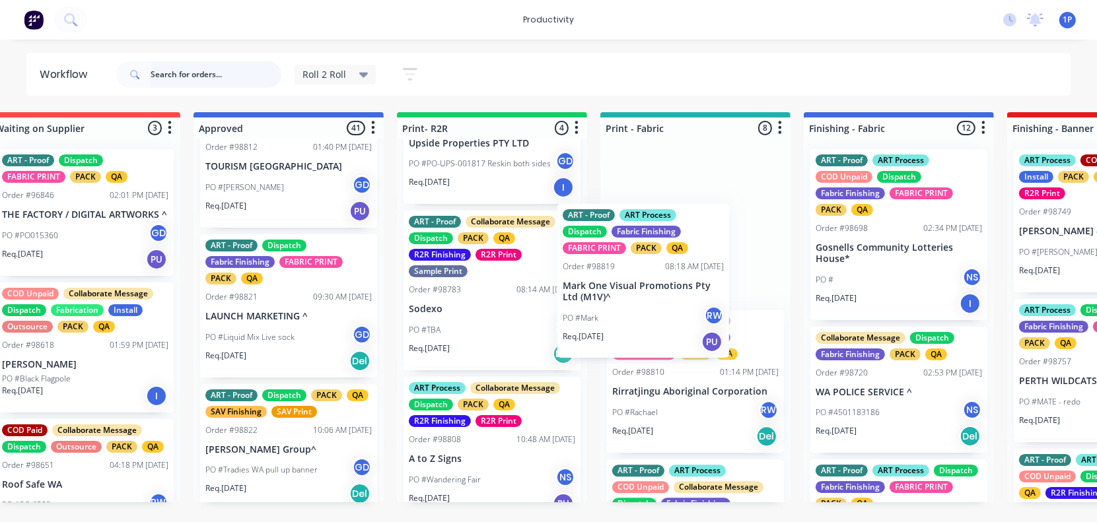
drag, startPoint x: 264, startPoint y: 324, endPoint x: 628, endPoint y: 295, distance: 365.1
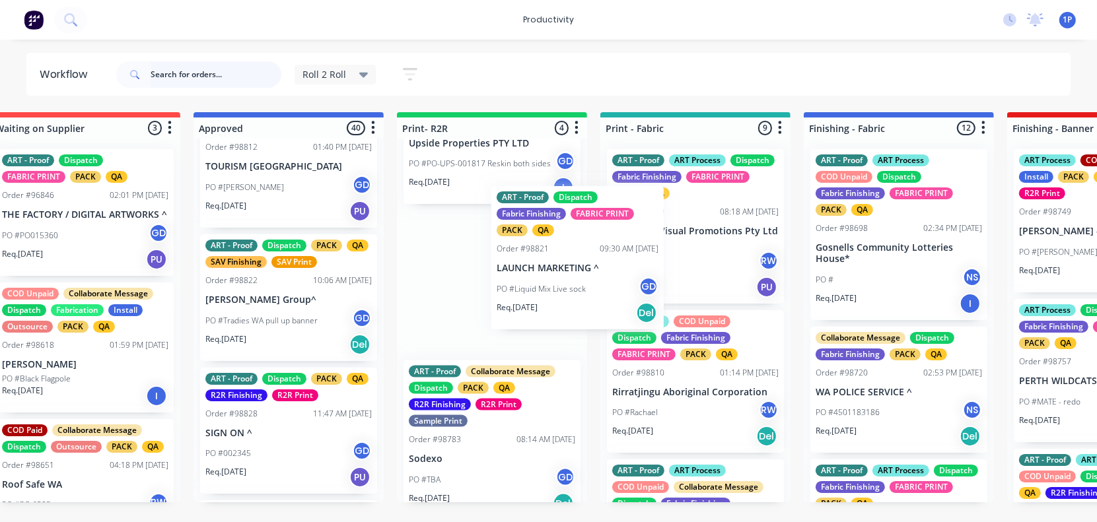
drag, startPoint x: 272, startPoint y: 319, endPoint x: 705, endPoint y: 263, distance: 436.9
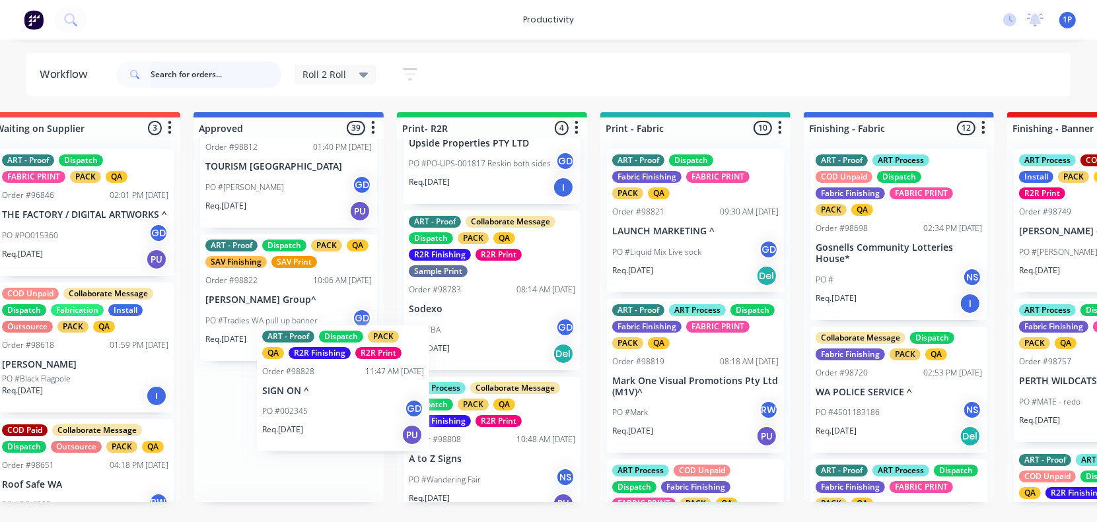
scroll to position [814, 0]
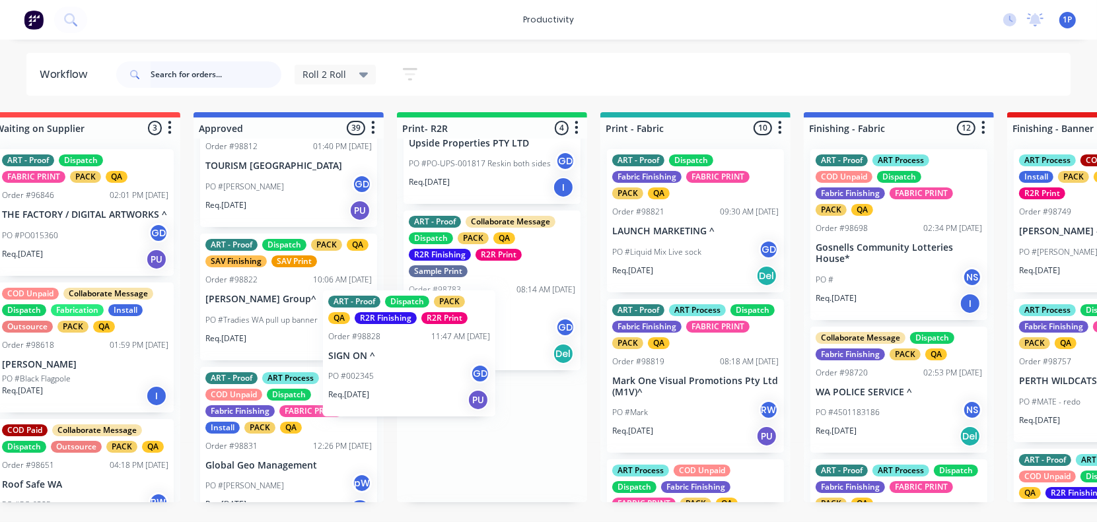
drag, startPoint x: 276, startPoint y: 440, endPoint x: 413, endPoint y: 351, distance: 163.2
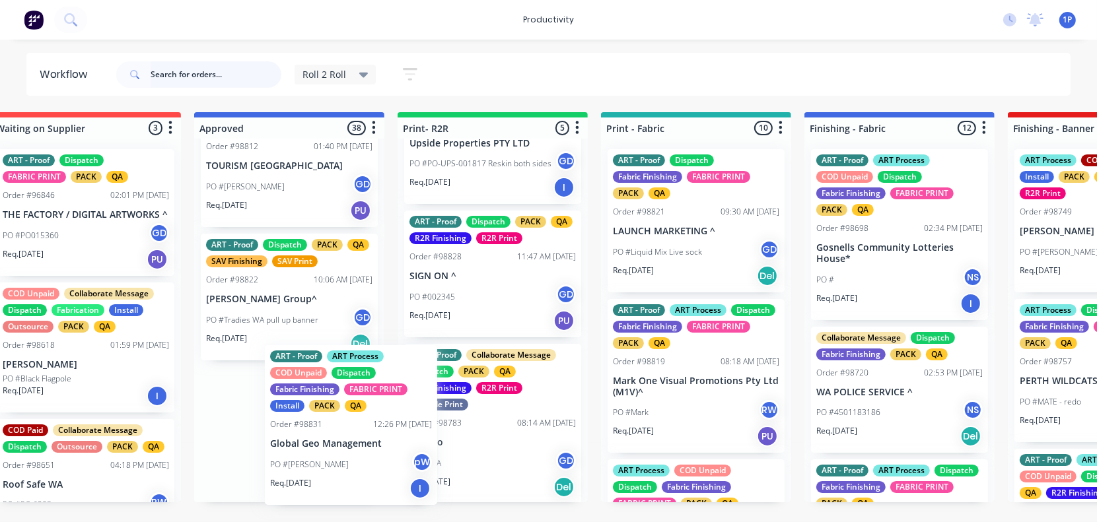
scroll to position [816, 0]
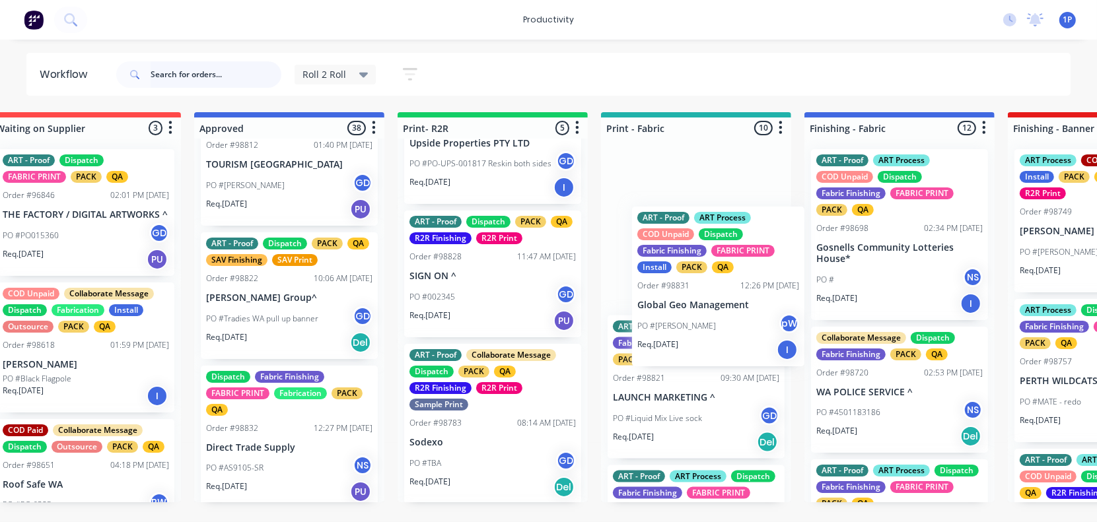
drag, startPoint x: 260, startPoint y: 460, endPoint x: 710, endPoint y: 296, distance: 479.3
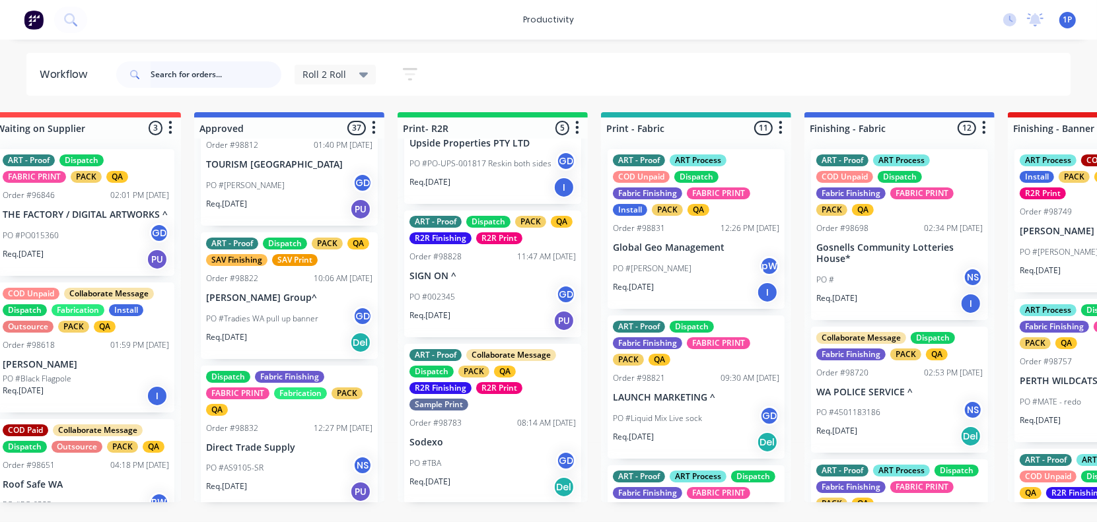
scroll to position [816, 0]
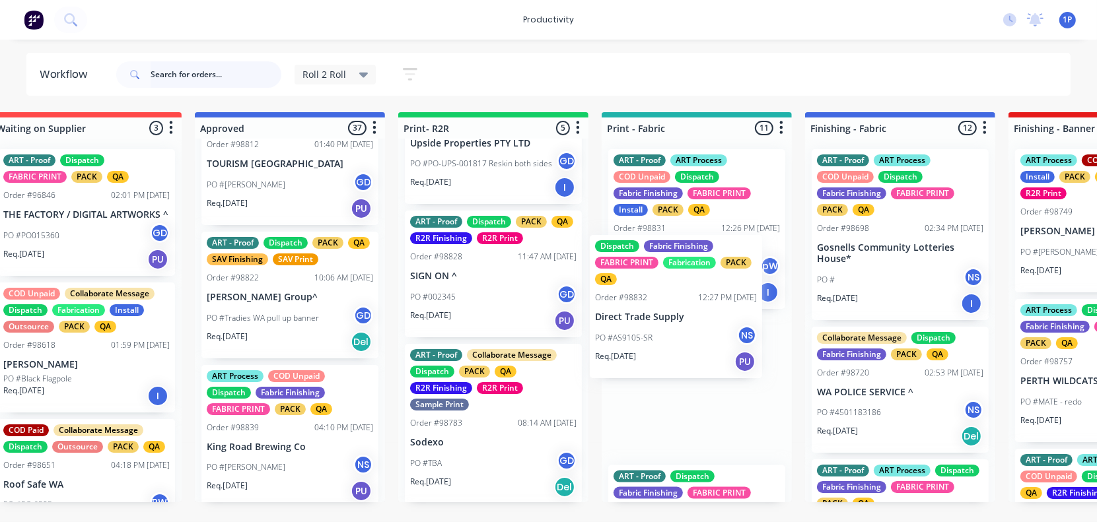
drag, startPoint x: 268, startPoint y: 436, endPoint x: 664, endPoint y: 303, distance: 418.2
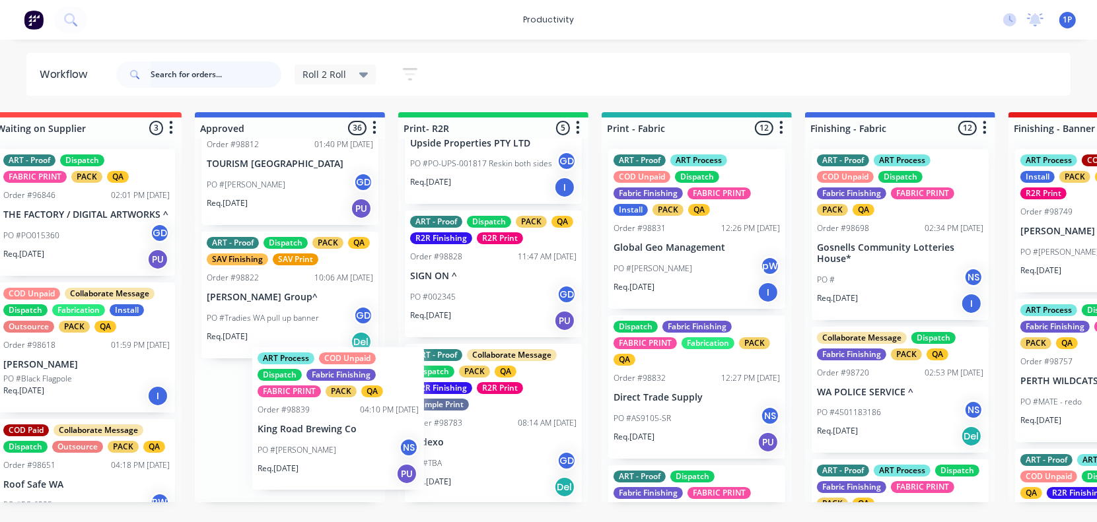
scroll to position [0, 36]
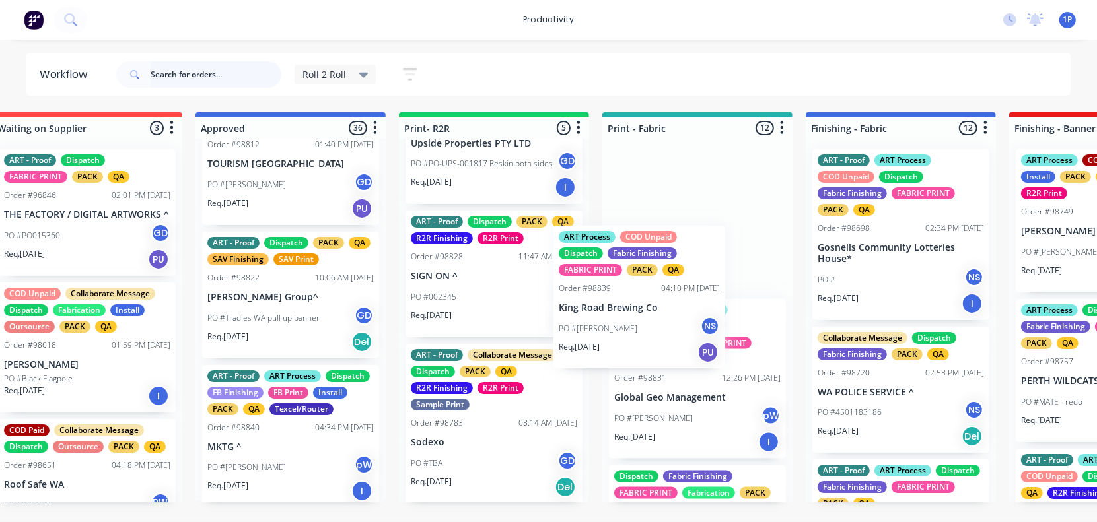
drag, startPoint x: 304, startPoint y: 420, endPoint x: 668, endPoint y: 277, distance: 391.5
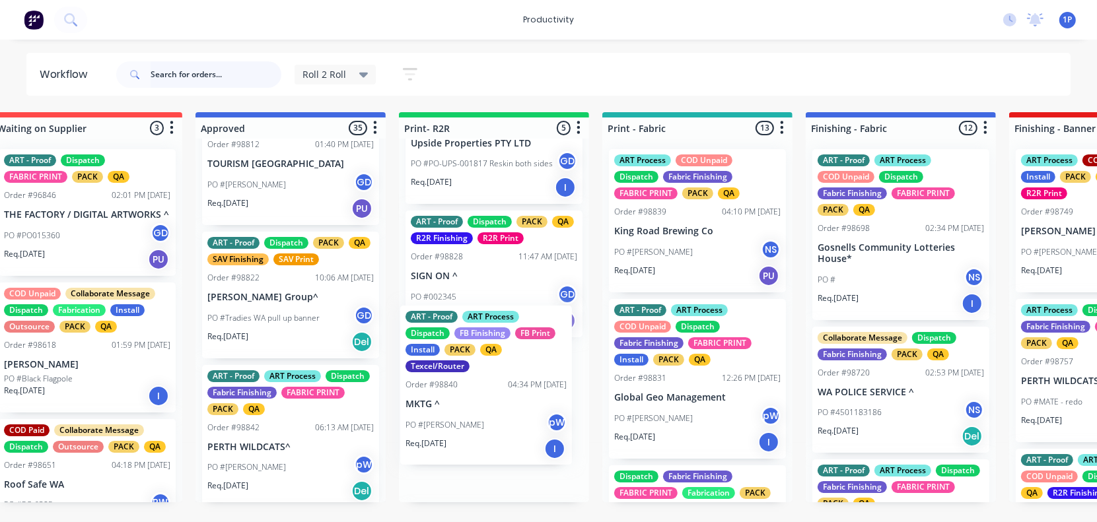
scroll to position [817, 0]
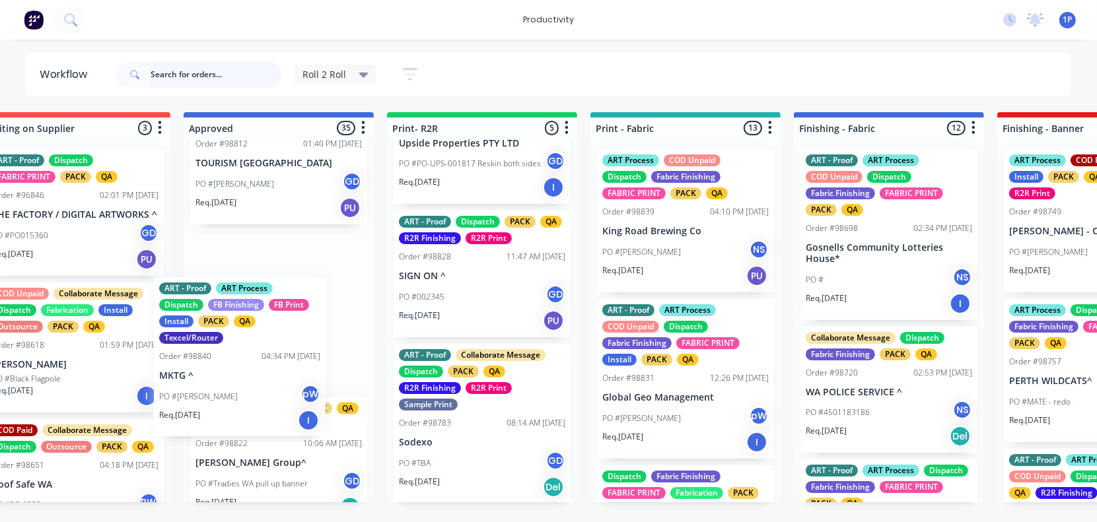
drag, startPoint x: 285, startPoint y: 444, endPoint x: 235, endPoint y: 354, distance: 102.9
click at [236, 355] on div "ART - Proof Dispatch Install Laminate PACK QA SAV Finishing SAV Print Order #98…" at bounding box center [279, 321] width 190 height 364
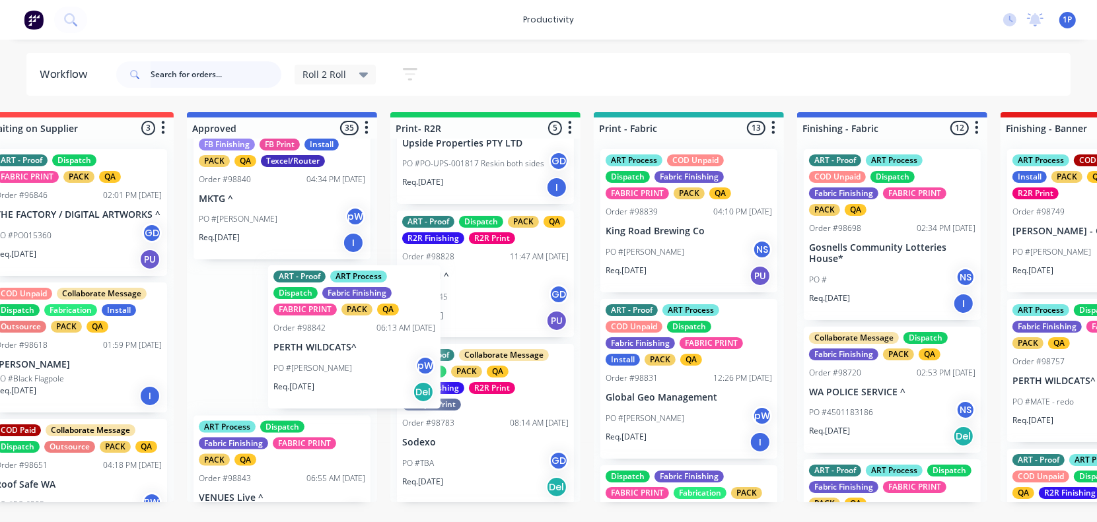
scroll to position [0, 44]
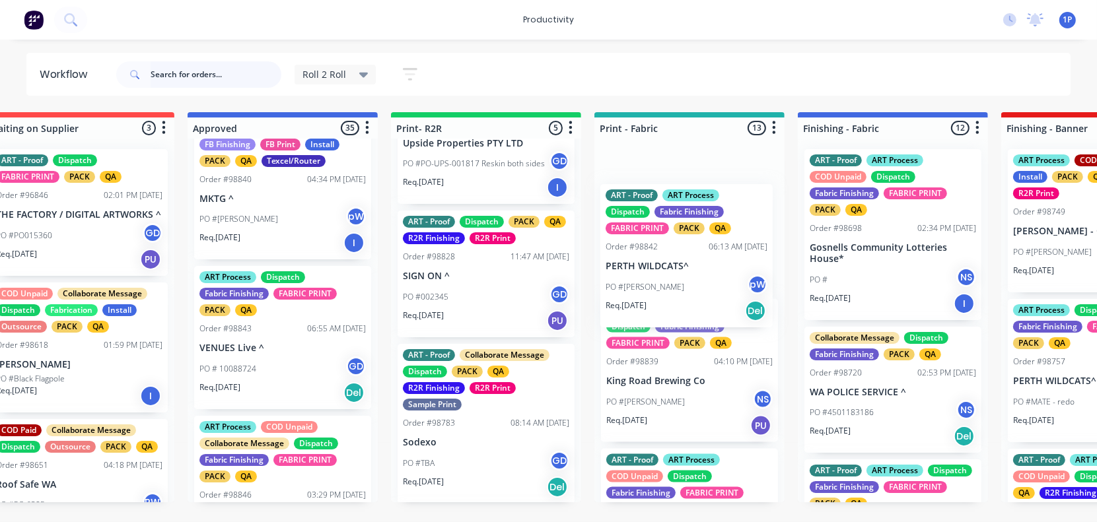
drag, startPoint x: 262, startPoint y: 357, endPoint x: 677, endPoint y: 260, distance: 426.8
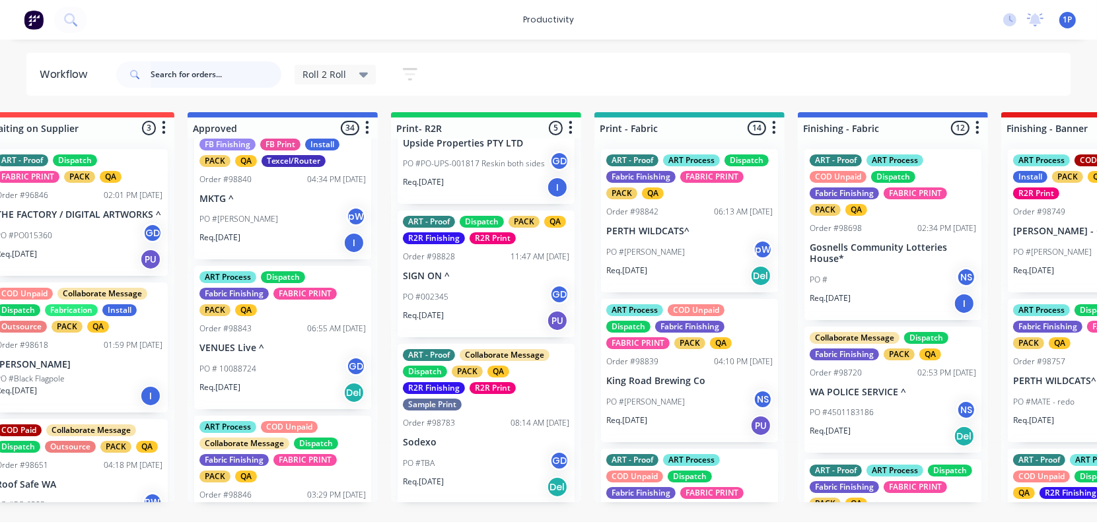
scroll to position [0, 44]
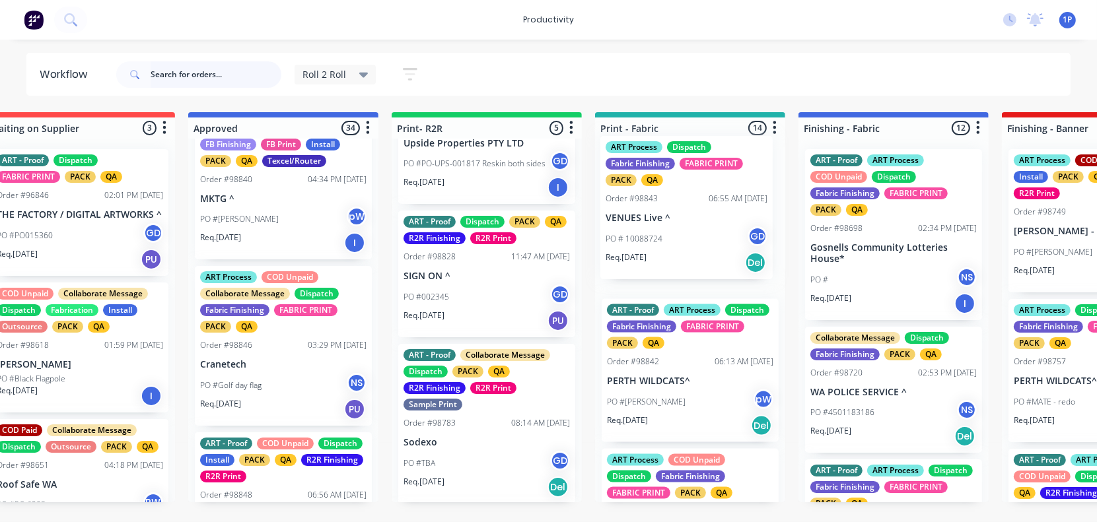
drag, startPoint x: 253, startPoint y: 361, endPoint x: 685, endPoint y: 206, distance: 458.8
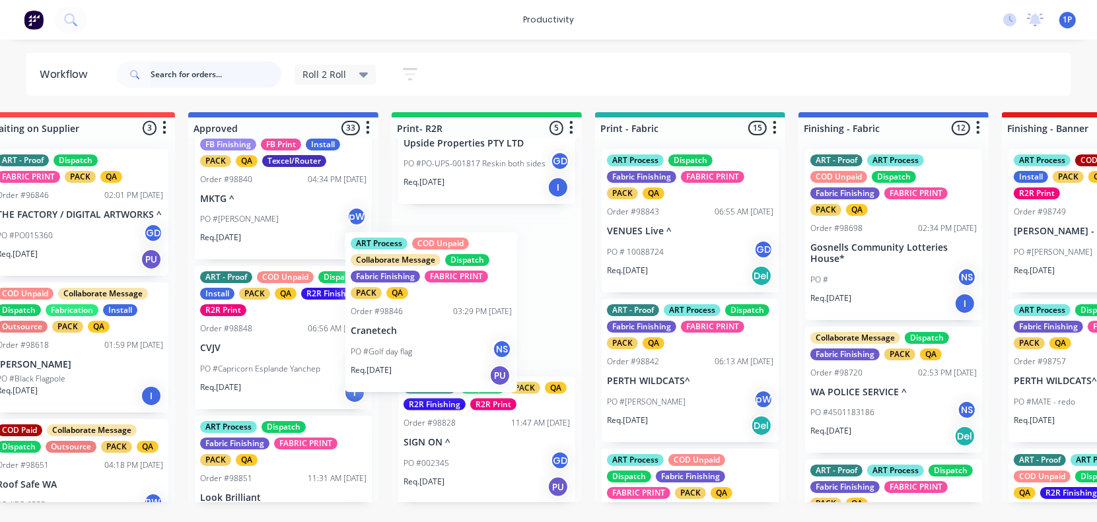
scroll to position [0, 43]
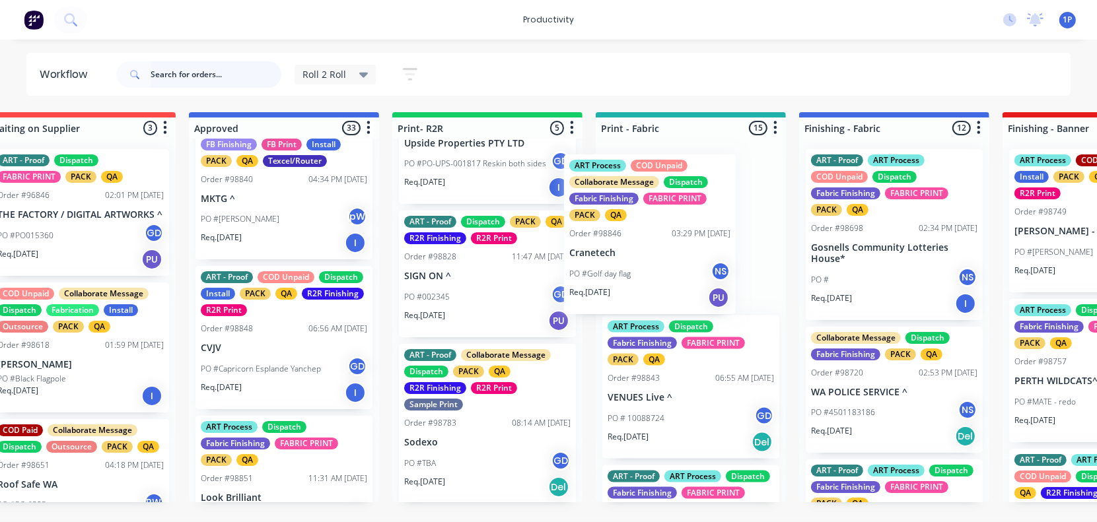
drag, startPoint x: 266, startPoint y: 384, endPoint x: 639, endPoint y: 256, distance: 395.2
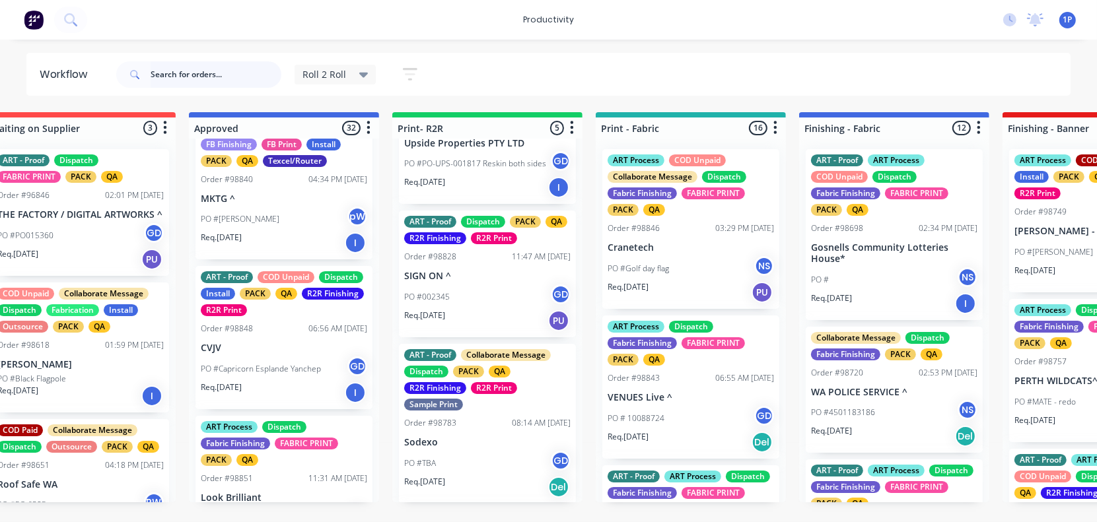
scroll to position [0, 42]
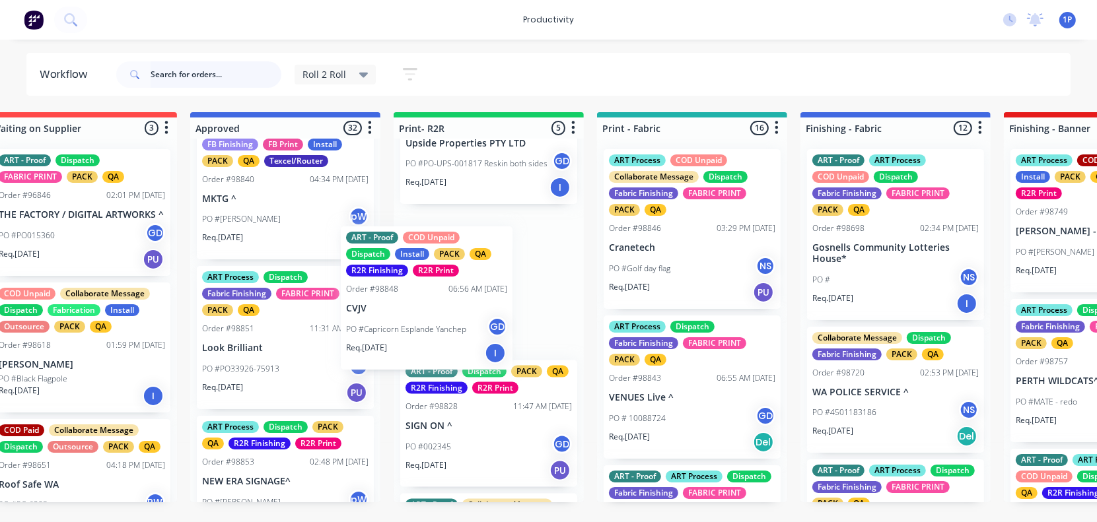
drag, startPoint x: 259, startPoint y: 371, endPoint x: 418, endPoint y: 304, distance: 172.8
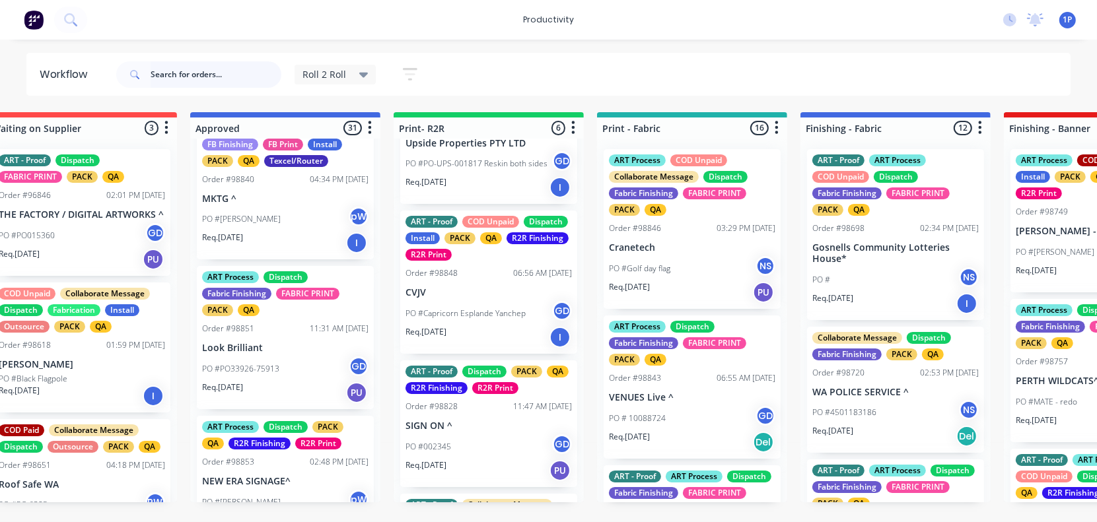
scroll to position [0, 41]
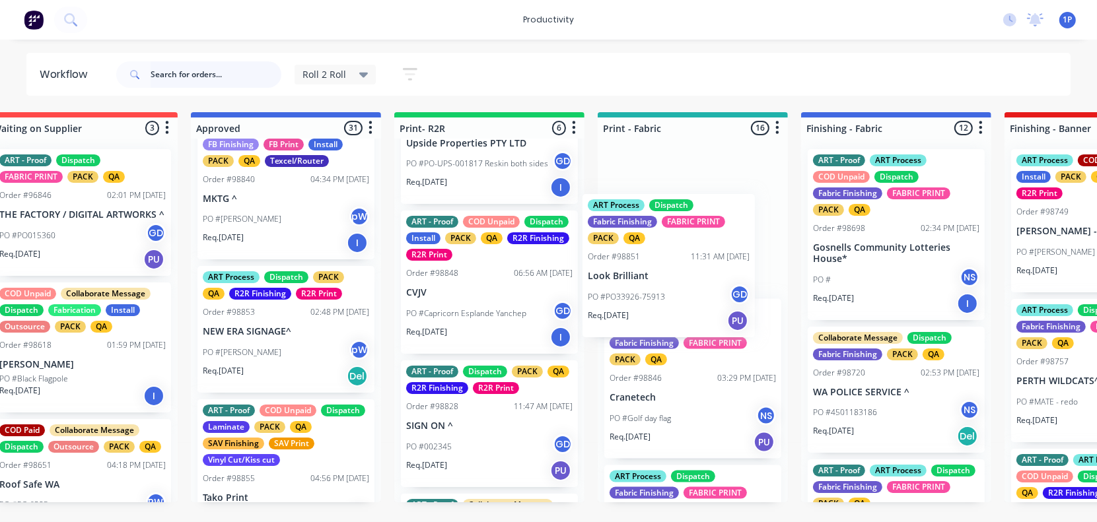
drag, startPoint x: 256, startPoint y: 365, endPoint x: 649, endPoint y: 276, distance: 402.3
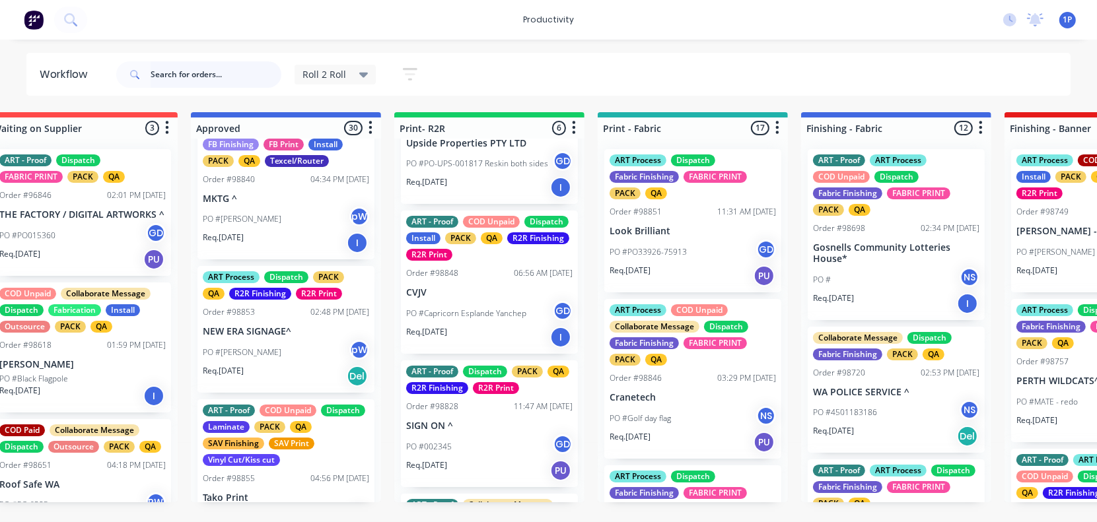
scroll to position [0, 40]
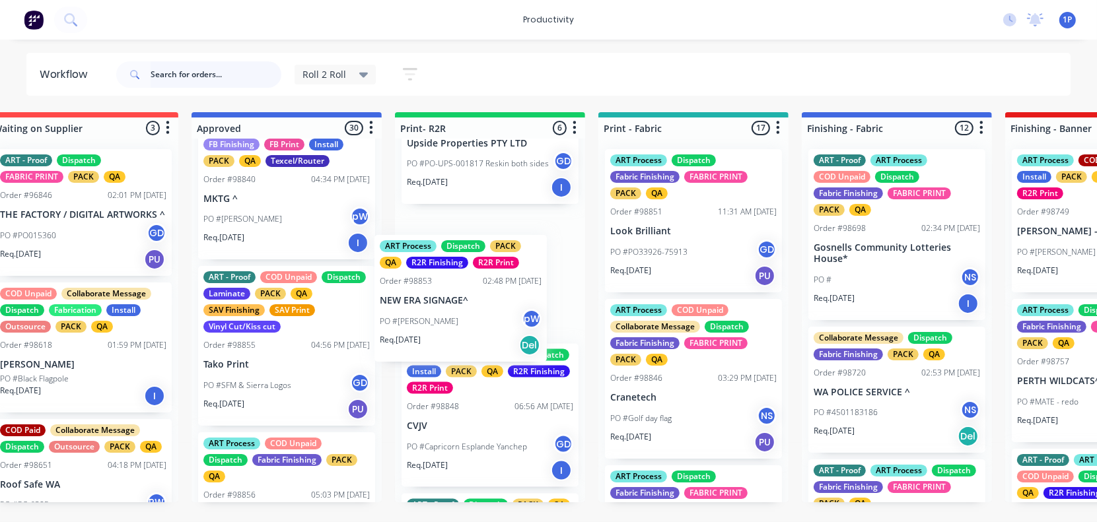
drag, startPoint x: 242, startPoint y: 358, endPoint x: 436, endPoint y: 307, distance: 200.7
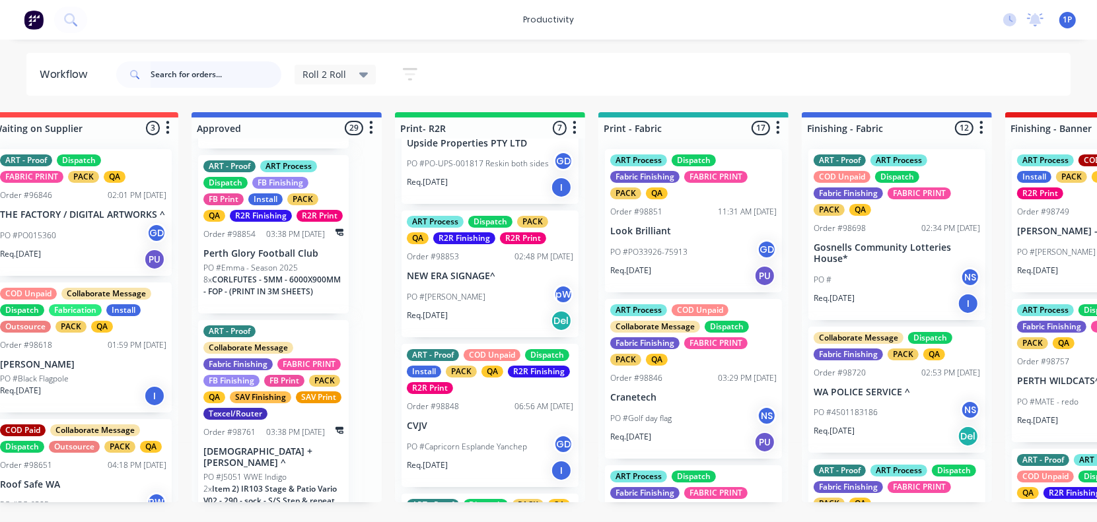
scroll to position [4037, 0]
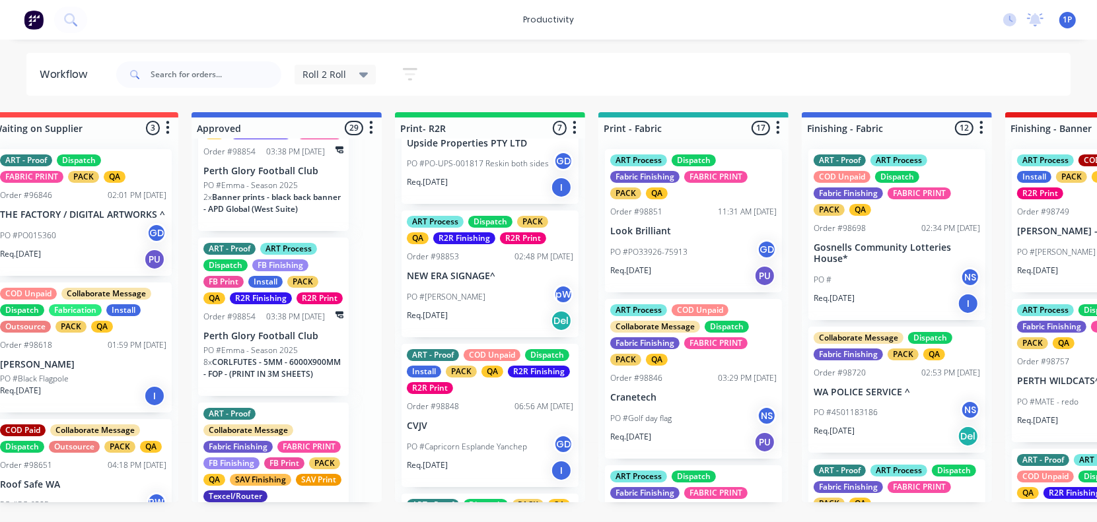
click at [278, 215] on span "Banner prints - black back banner - APD Global (West Suite)" at bounding box center [271, 203] width 137 height 23
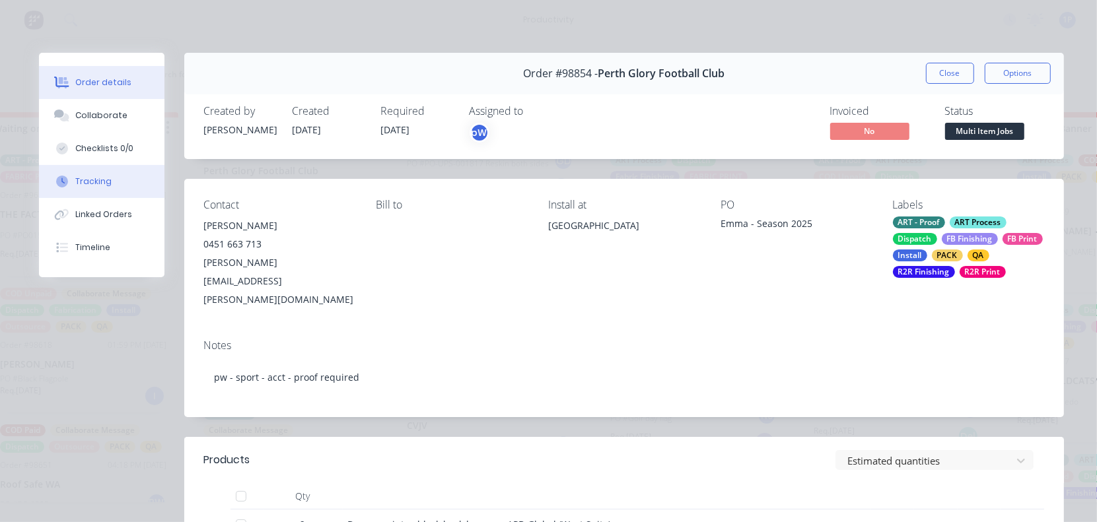
click at [106, 184] on button "Tracking" at bounding box center [101, 181] width 125 height 33
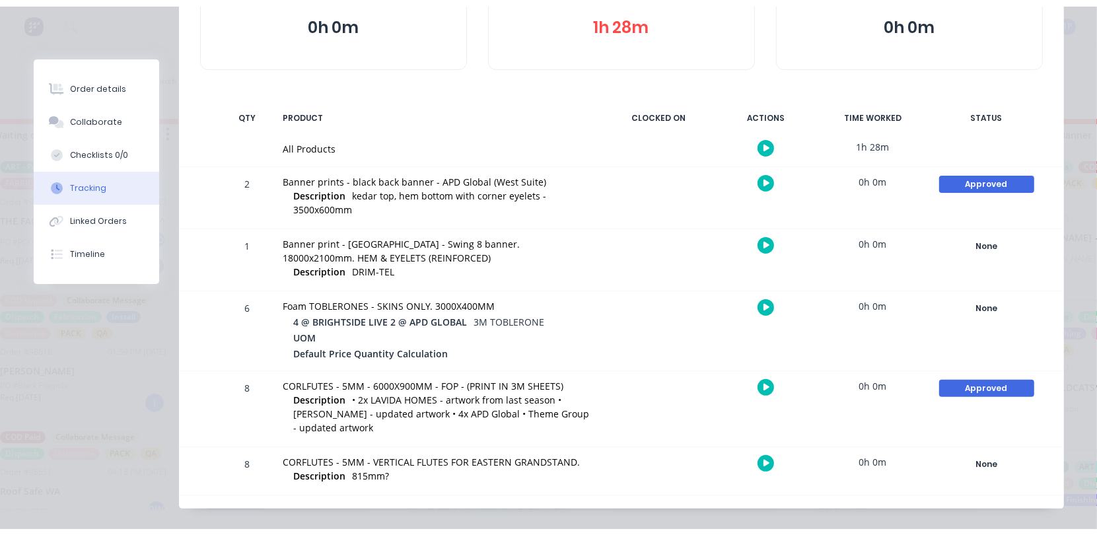
scroll to position [208, 0]
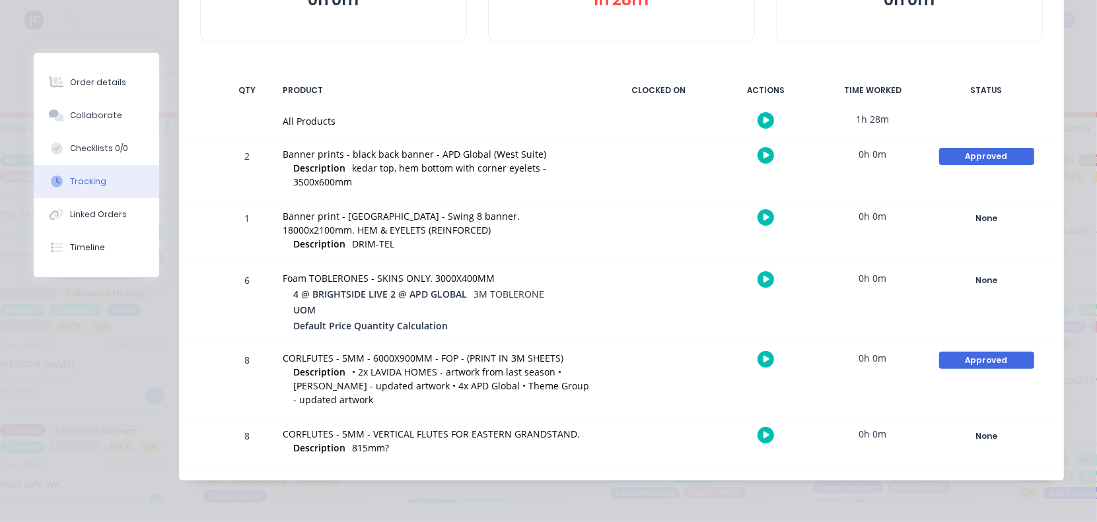
click at [758, 276] on button "button" at bounding box center [766, 279] width 17 height 17
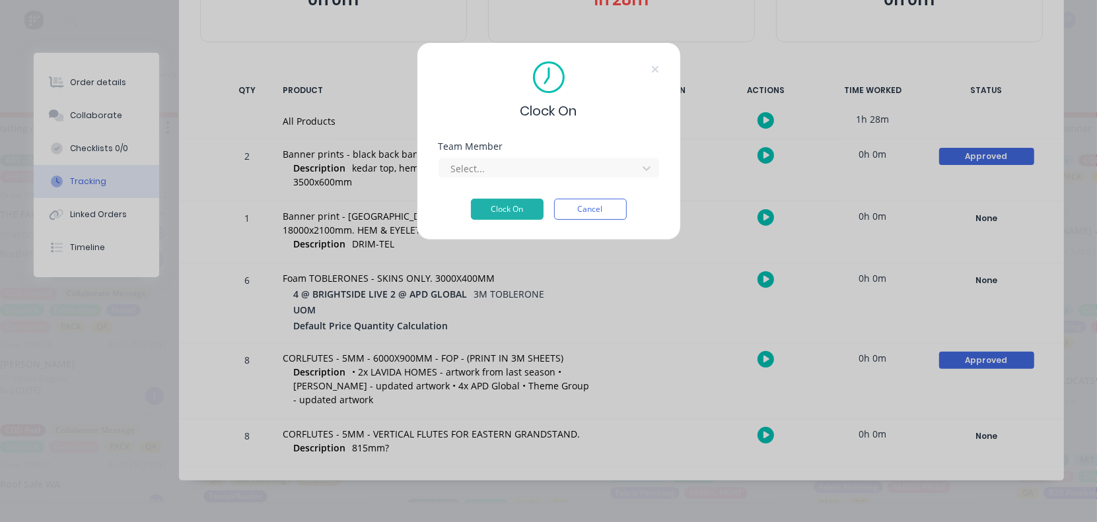
scroll to position [196, 0]
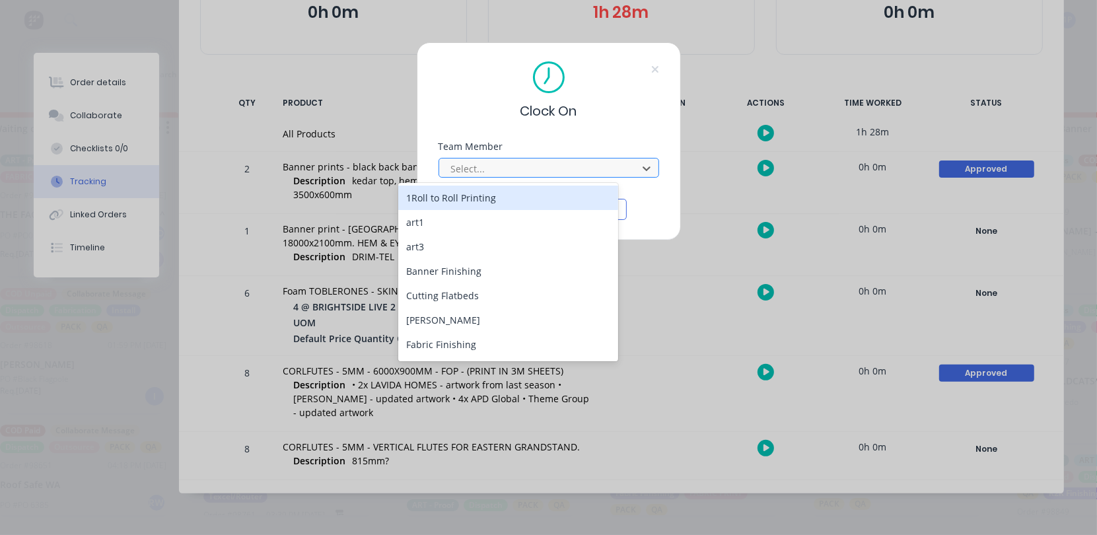
click at [529, 168] on div at bounding box center [540, 169] width 181 height 17
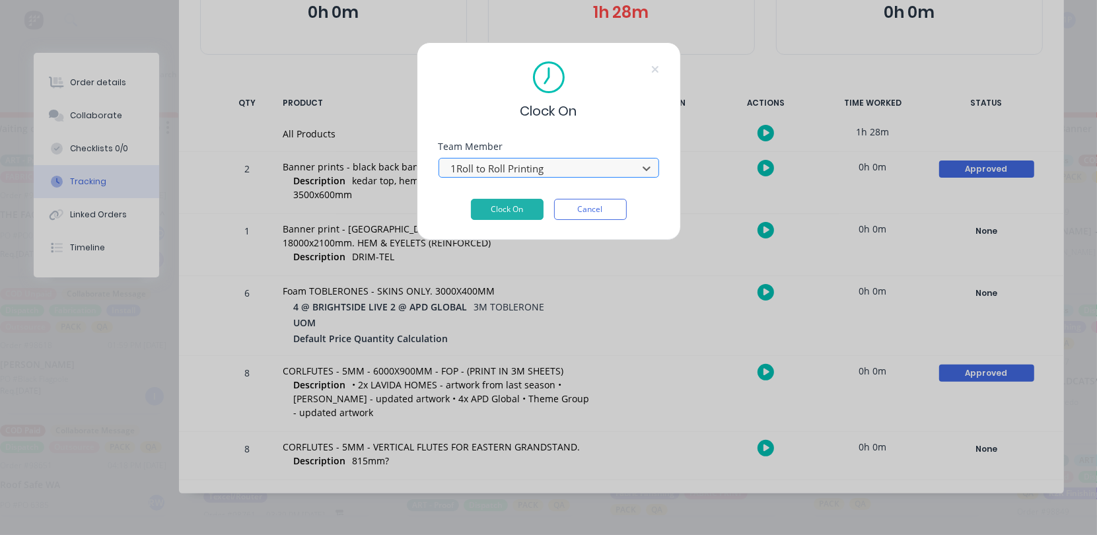
click at [471, 199] on button "Clock On" at bounding box center [507, 209] width 73 height 21
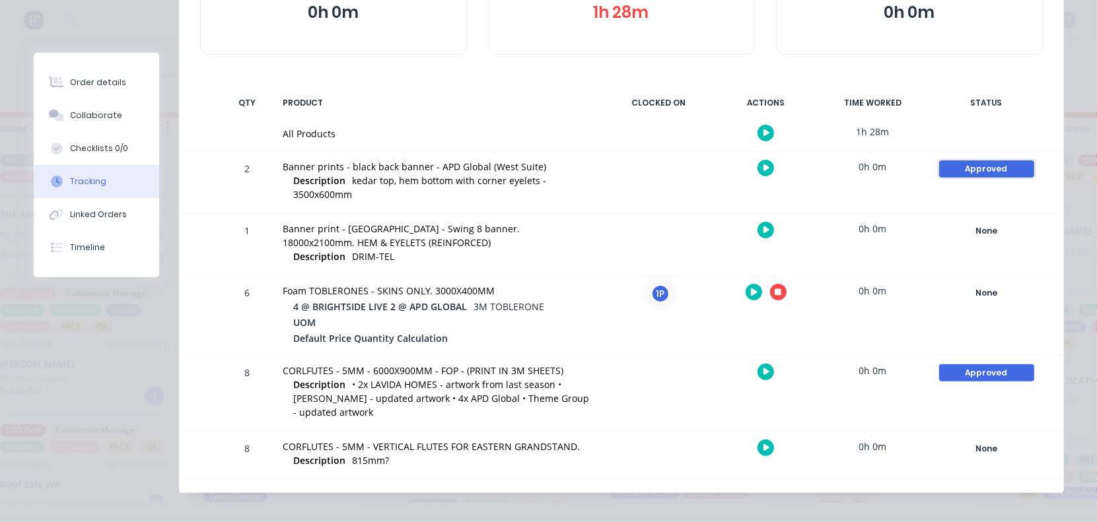
click at [982, 170] on div "Approved" at bounding box center [986, 169] width 95 height 17
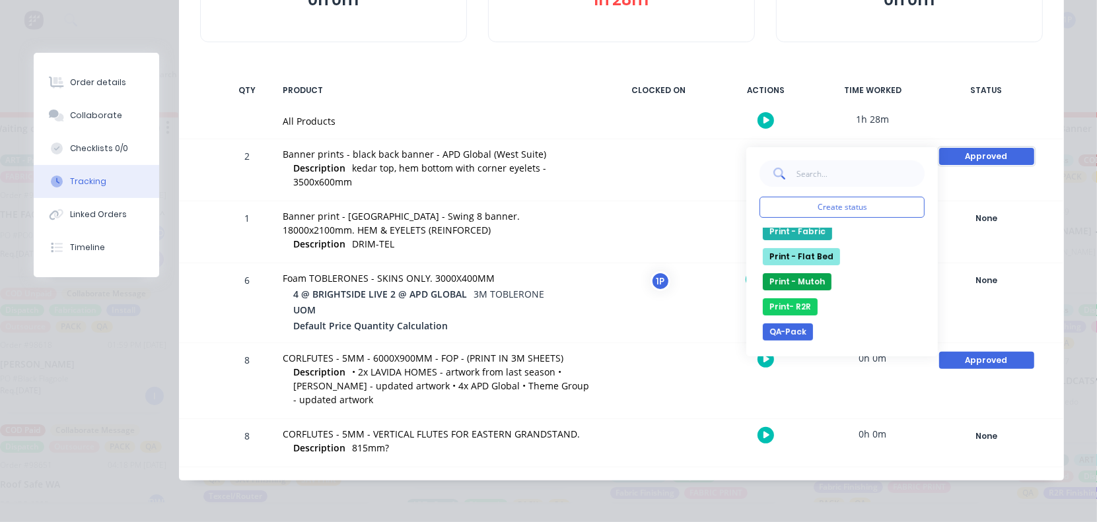
scroll to position [330, 0]
click at [793, 308] on button "Print- R2R" at bounding box center [790, 307] width 55 height 17
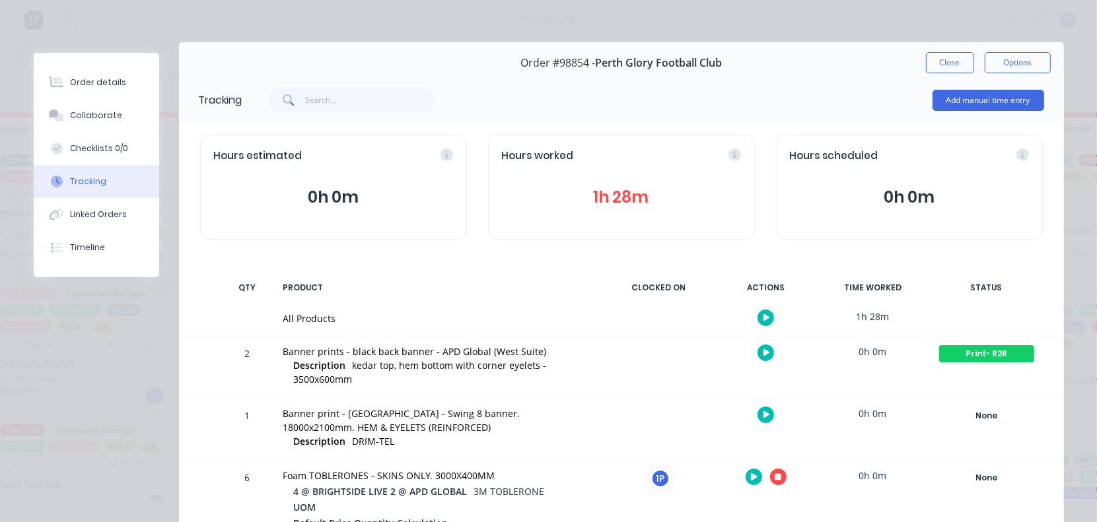
scroll to position [0, 0]
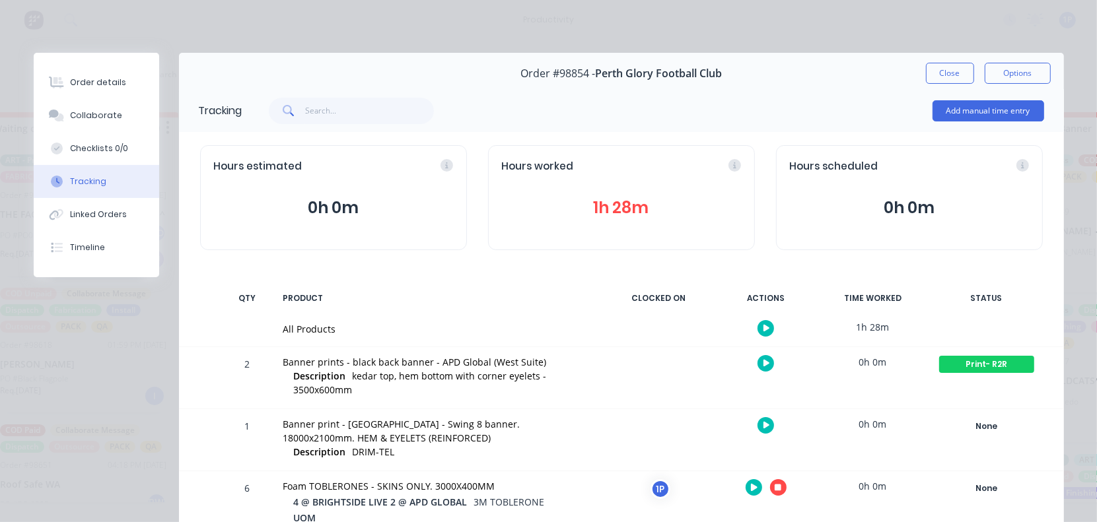
click at [775, 486] on icon "button" at bounding box center [778, 488] width 7 height 7
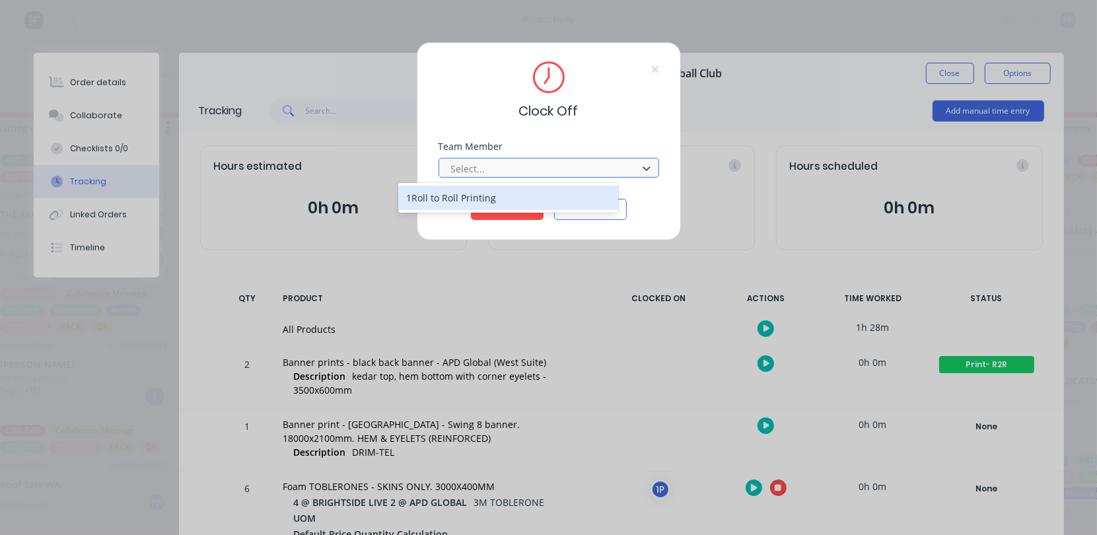
click at [520, 172] on div at bounding box center [540, 169] width 181 height 17
click at [483, 199] on div "1Roll to Roll Printing" at bounding box center [508, 198] width 221 height 24
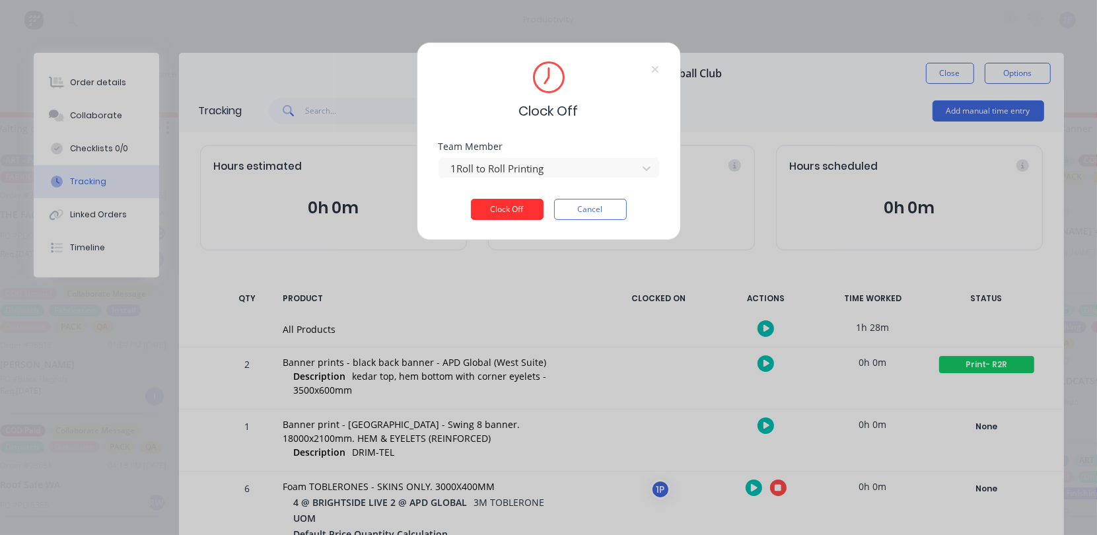
click at [497, 207] on button "Clock Off" at bounding box center [507, 209] width 73 height 21
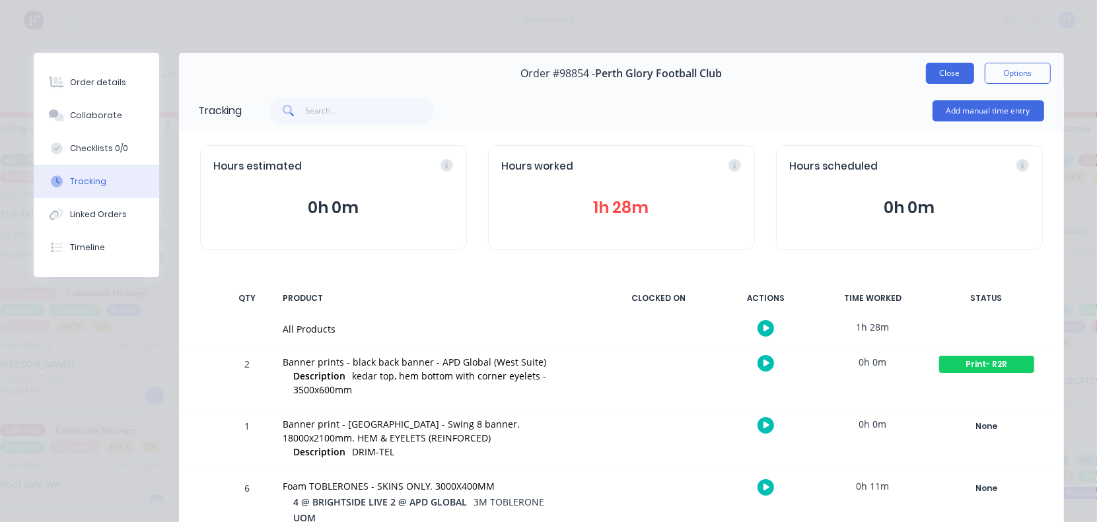
click at [926, 65] on button "Close" at bounding box center [950, 73] width 48 height 21
